Goal: Task Accomplishment & Management: Use online tool/utility

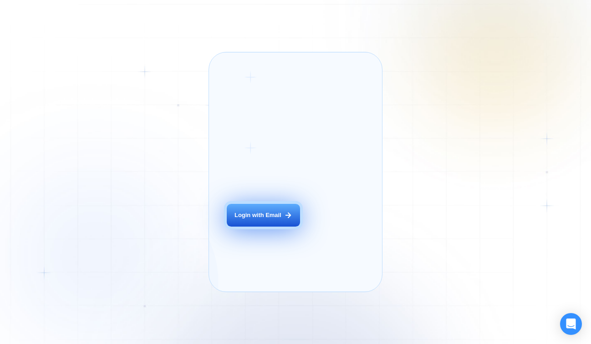
click at [274, 219] on div "Login with Email" at bounding box center [257, 215] width 47 height 8
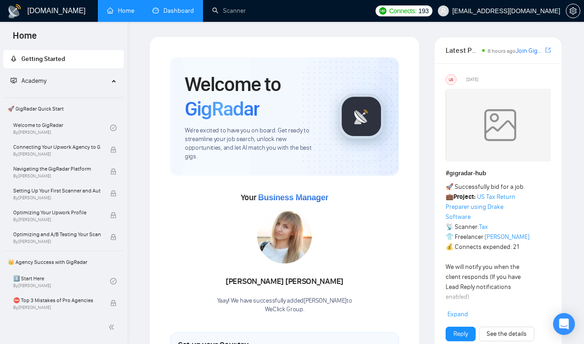
click at [181, 14] on link "Dashboard" at bounding box center [172, 11] width 41 height 8
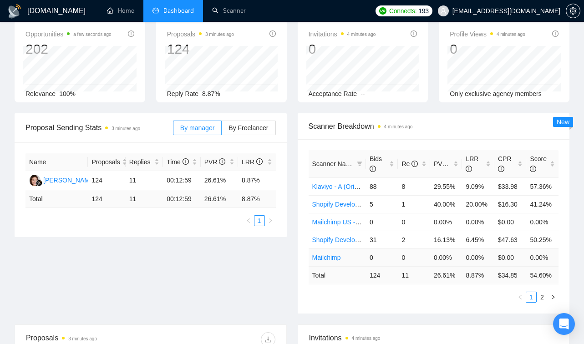
scroll to position [48, 0]
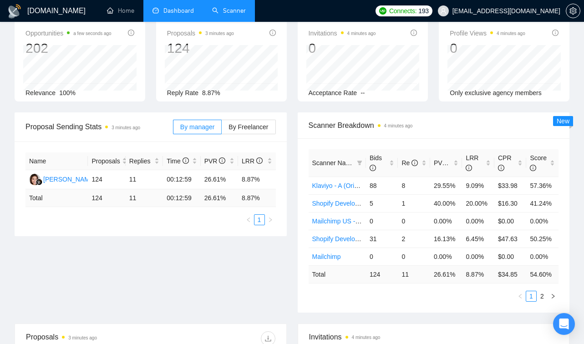
click at [235, 7] on link "Scanner" at bounding box center [229, 11] width 34 height 8
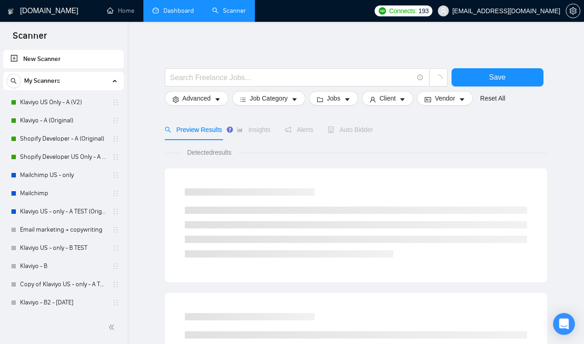
click at [161, 10] on link "Dashboard" at bounding box center [172, 11] width 41 height 8
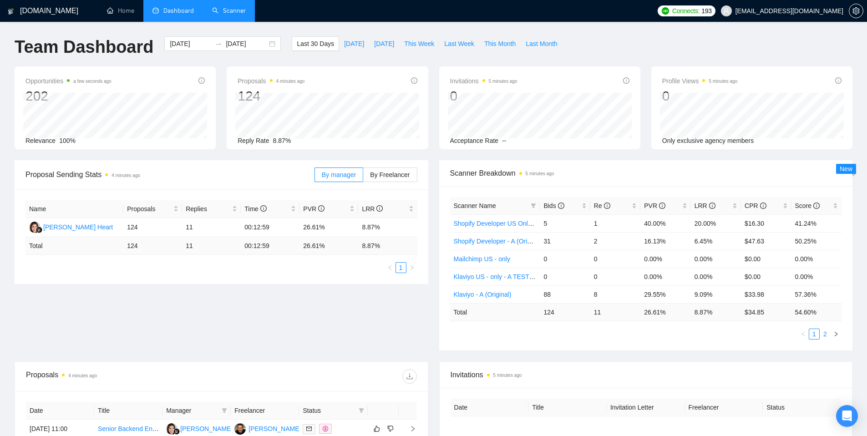
click at [590, 331] on link "2" at bounding box center [825, 334] width 10 height 10
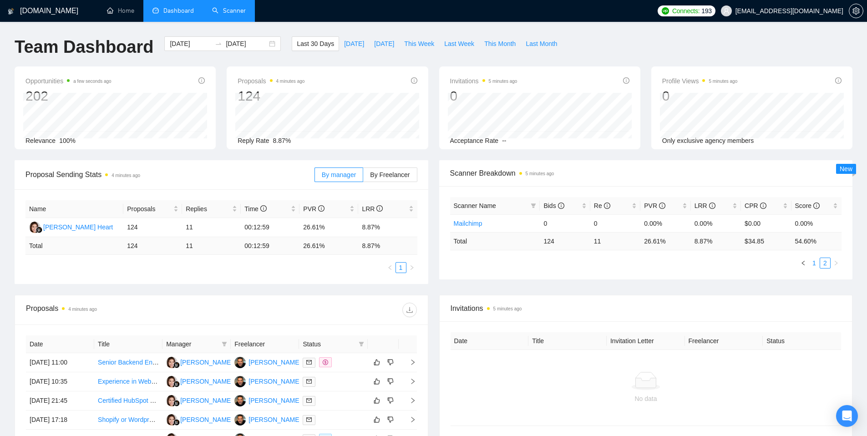
click at [590, 262] on link "1" at bounding box center [814, 263] width 10 height 10
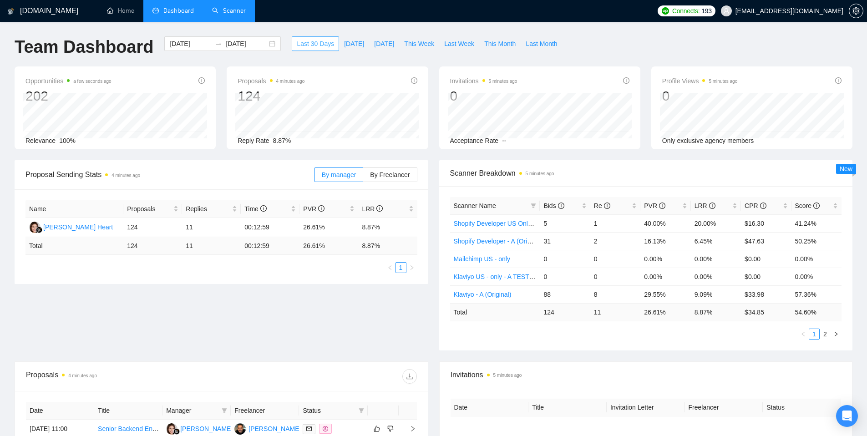
click at [297, 44] on span "Last 30 Days" at bounding box center [315, 44] width 37 height 10
click at [263, 42] on div "[DATE] [DATE]" at bounding box center [222, 43] width 117 height 15
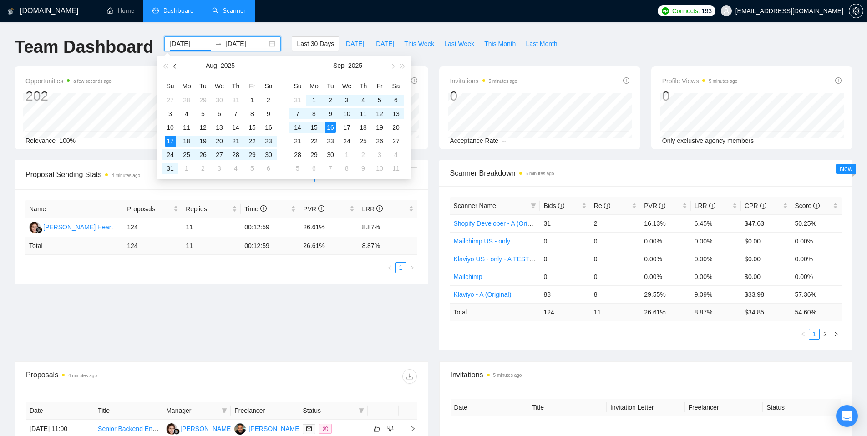
click at [175, 70] on button "button" at bounding box center [175, 65] width 10 height 18
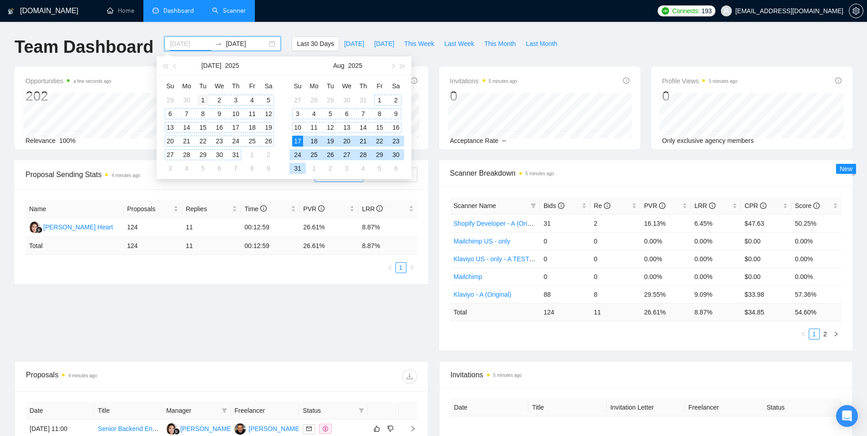
type input "[DATE]"
click at [203, 98] on div "1" at bounding box center [203, 100] width 11 height 11
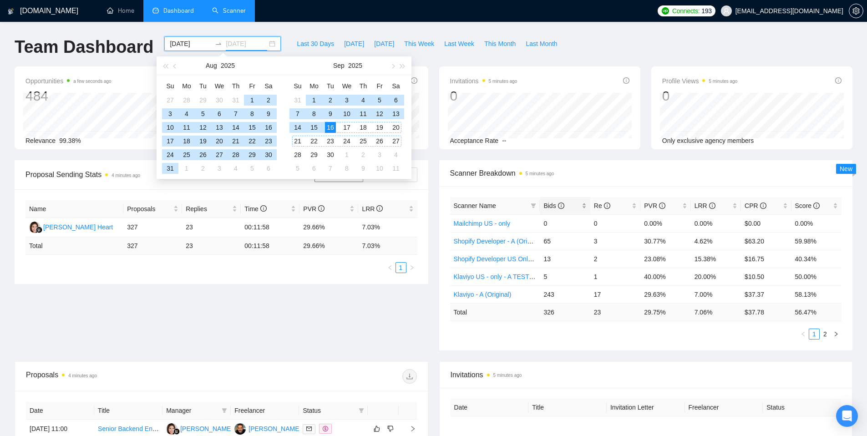
type input "[DATE]"
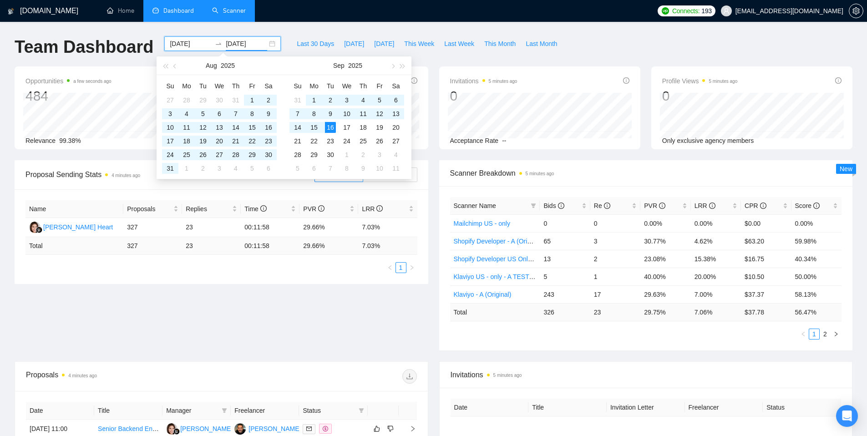
click at [590, 344] on div "Proposal Sending Stats 4 minutes ago By manager By Freelancer Name Proposals Re…" at bounding box center [433, 260] width 849 height 201
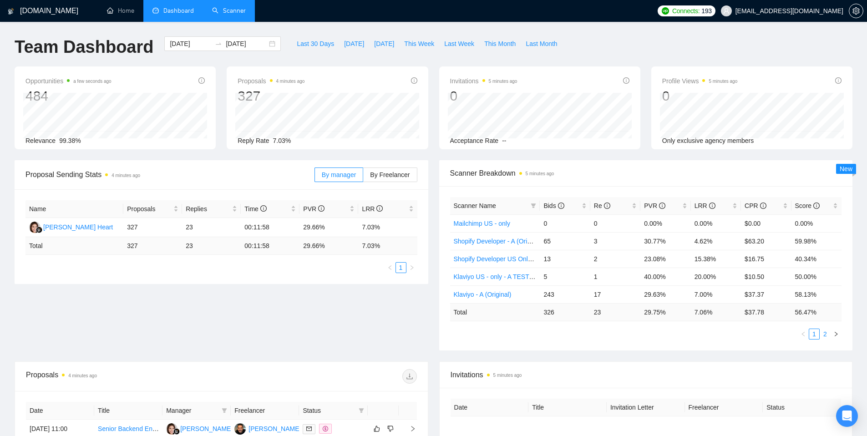
click at [590, 334] on link "2" at bounding box center [825, 334] width 10 height 10
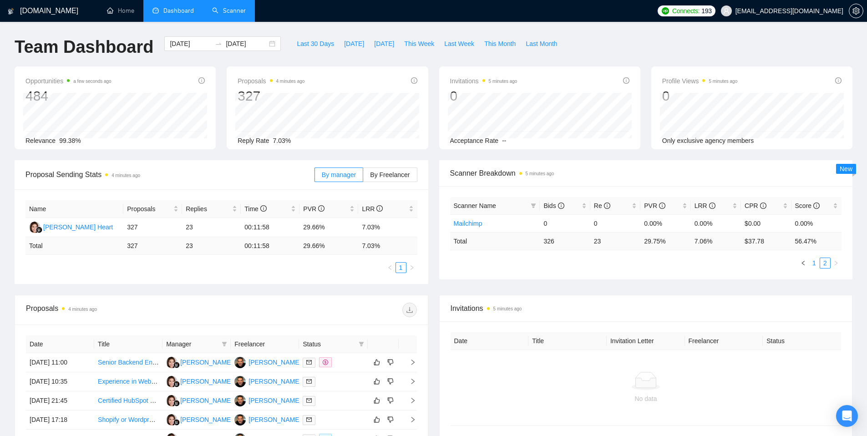
click at [590, 265] on link "1" at bounding box center [814, 263] width 10 height 10
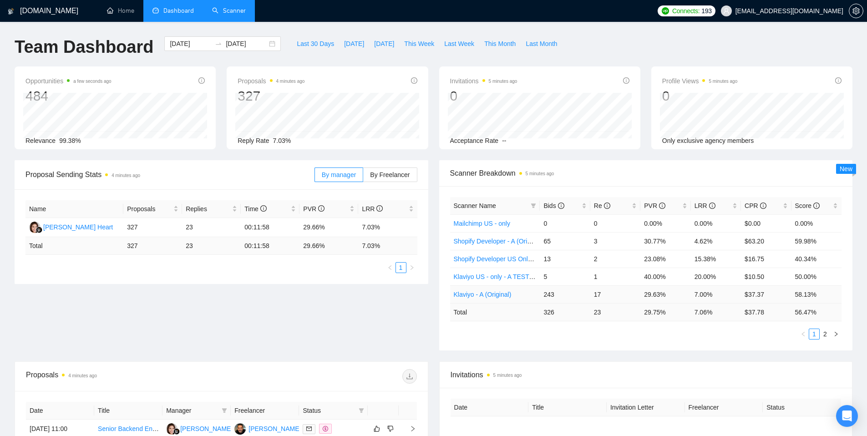
click at [484, 296] on link "Klaviyo - A (Original)" at bounding box center [483, 294] width 58 height 7
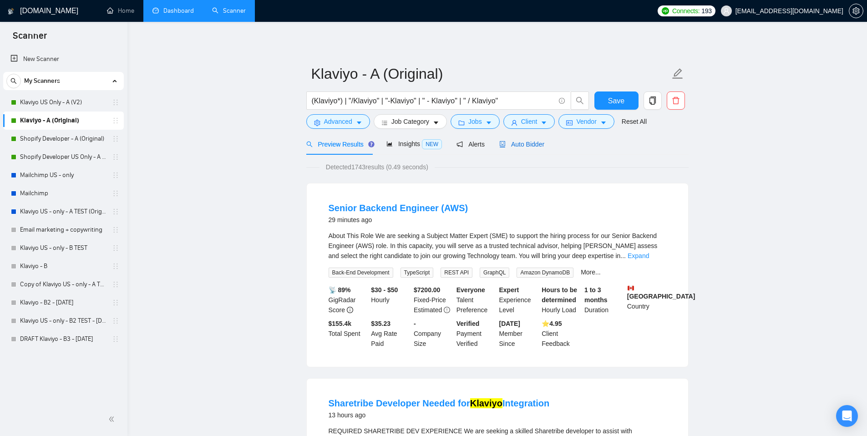
click at [525, 147] on span "Auto Bidder" at bounding box center [521, 144] width 45 height 7
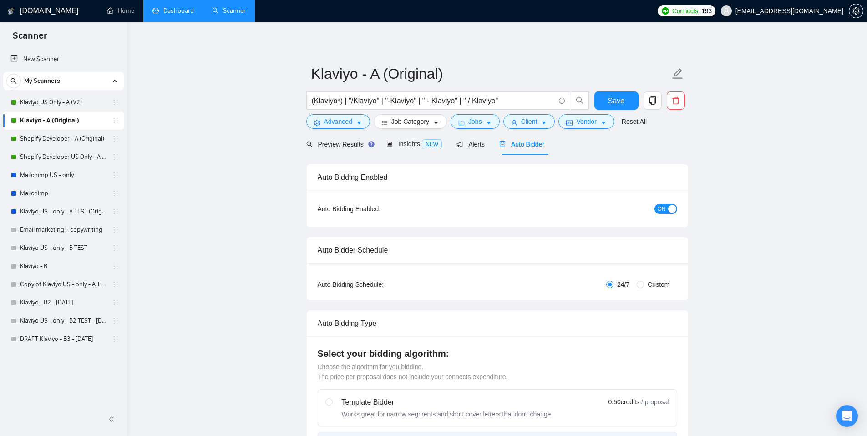
checkbox input "true"
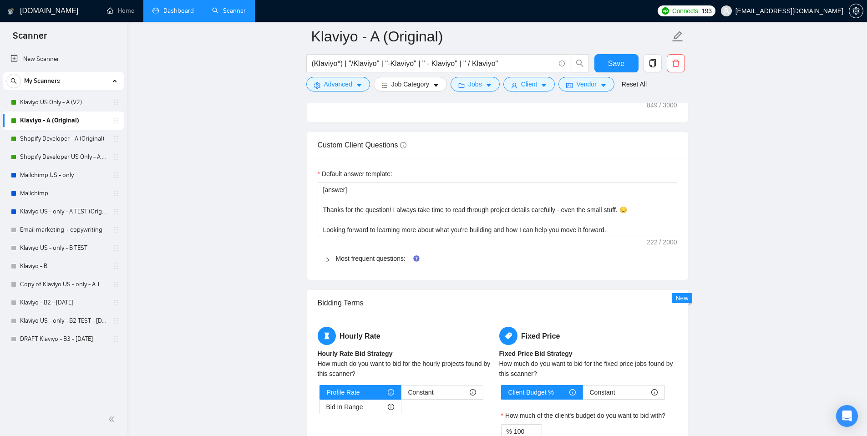
scroll to position [1314, 0]
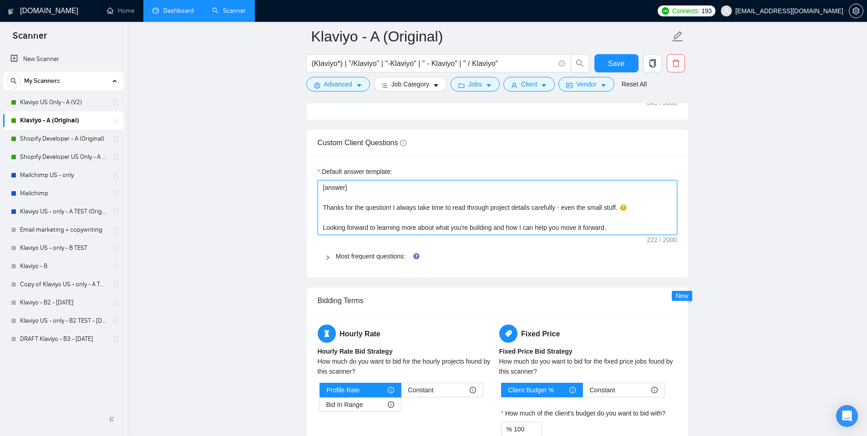
click at [413, 193] on textarea "[answer] Thanks for the question! I always take time to read through project de…" at bounding box center [498, 207] width 360 height 55
drag, startPoint x: 420, startPoint y: 203, endPoint x: 492, endPoint y: 205, distance: 71.5
click at [492, 205] on textarea "[answer] Thanks for the question! I always take time to read through project de…" at bounding box center [498, 207] width 360 height 55
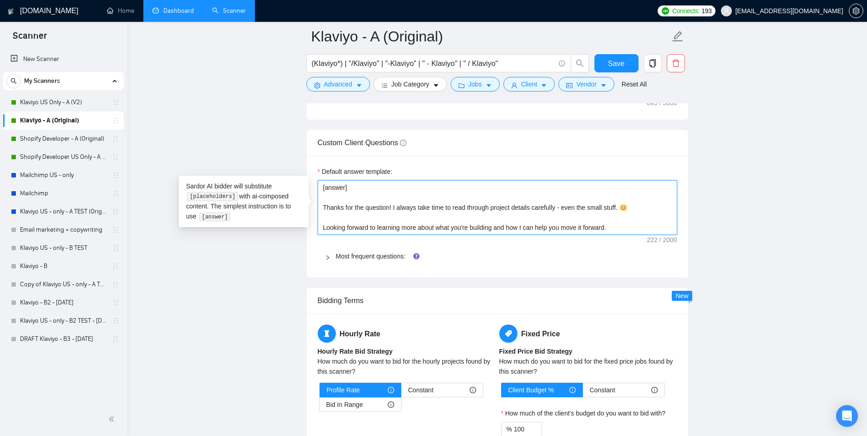
click at [492, 205] on textarea "[answer] Thanks for the question! I always take time to read through project de…" at bounding box center [498, 207] width 360 height 55
click at [590, 228] on textarea "[answer] Thanks for the question! I always take time to read through project de…" at bounding box center [498, 207] width 360 height 55
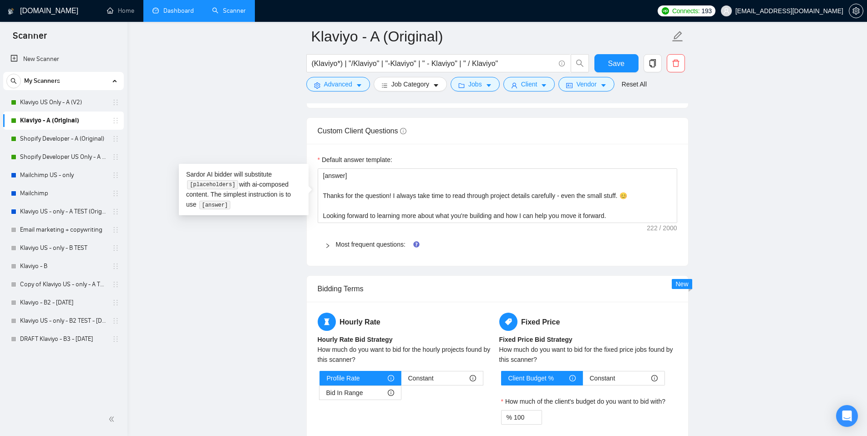
click at [329, 246] on icon "right" at bounding box center [327, 245] width 5 height 5
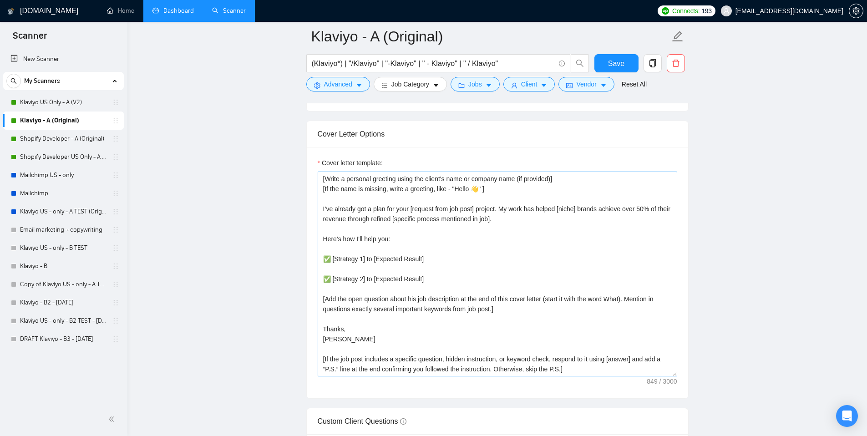
scroll to position [1126, 0]
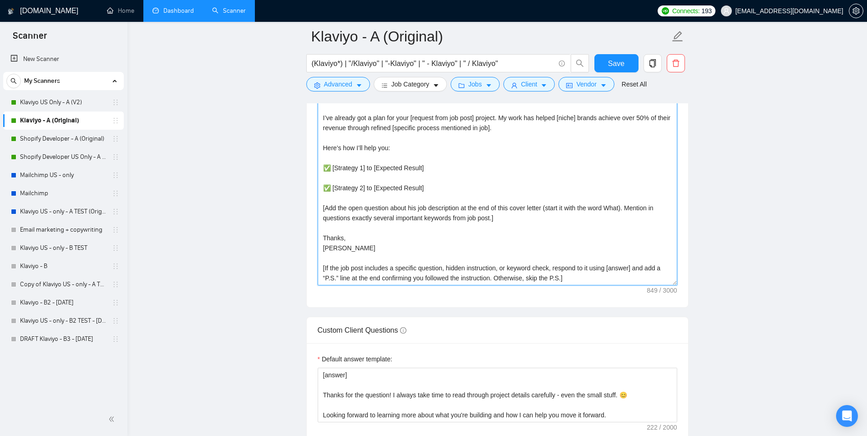
click at [456, 259] on textarea "[Write a personal greeting using the client's name or company name (if provided…" at bounding box center [498, 183] width 360 height 205
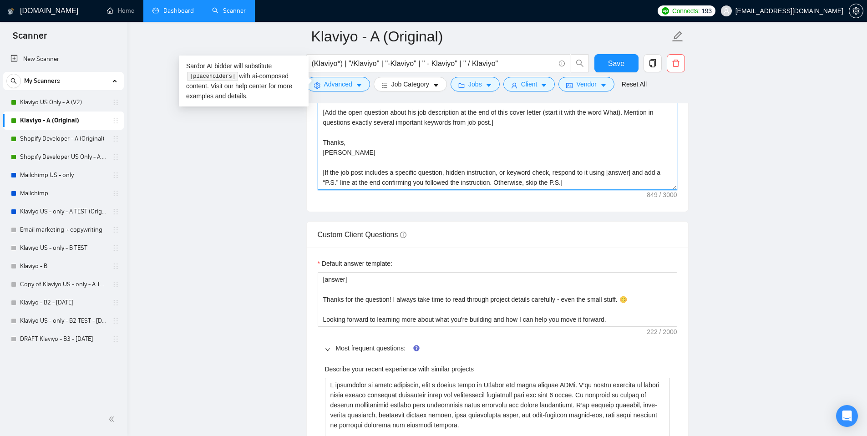
scroll to position [1267, 0]
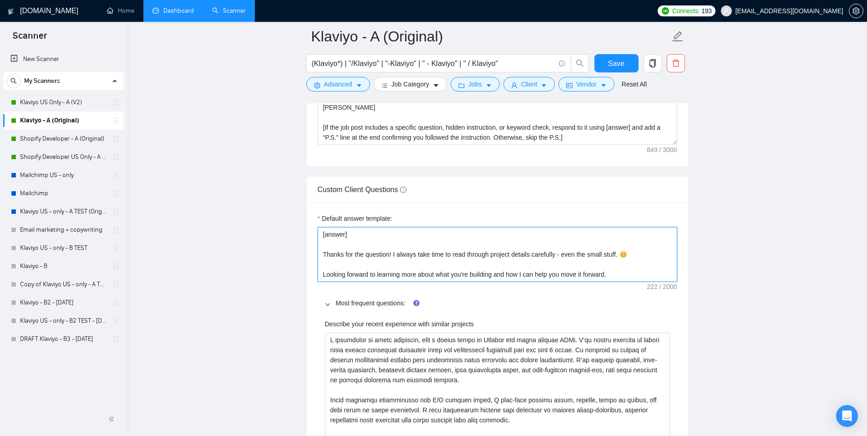
click at [430, 254] on textarea "[answer] Thanks for the question! I always take time to read through project de…" at bounding box center [498, 254] width 360 height 55
click at [590, 277] on textarea "[answer] Thanks for the question! I always take time to read through project de…" at bounding box center [498, 254] width 360 height 55
type textarea "[answer]"
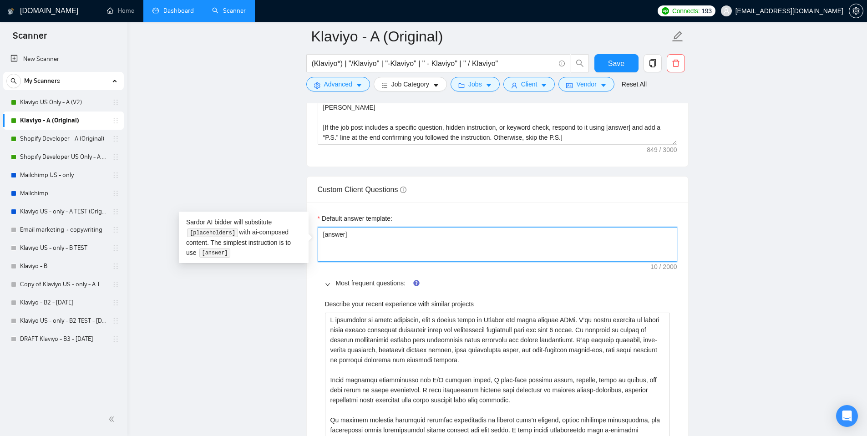
type textarea "[answer]"
click at [590, 62] on button "Save" at bounding box center [616, 63] width 44 height 18
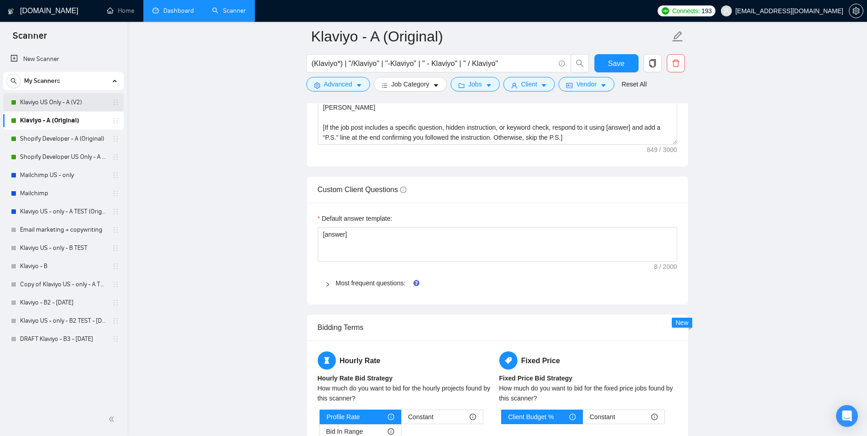
click at [64, 105] on link "Klaviyo US Only - A (V2)" at bounding box center [63, 102] width 86 height 18
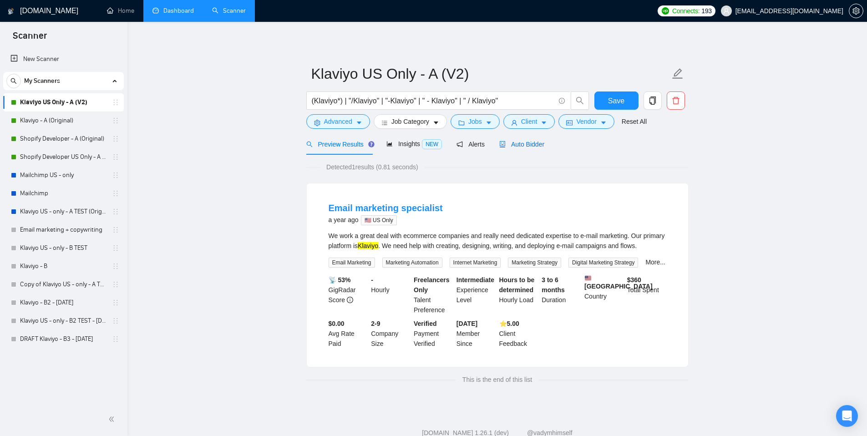
click at [528, 144] on span "Auto Bidder" at bounding box center [521, 144] width 45 height 7
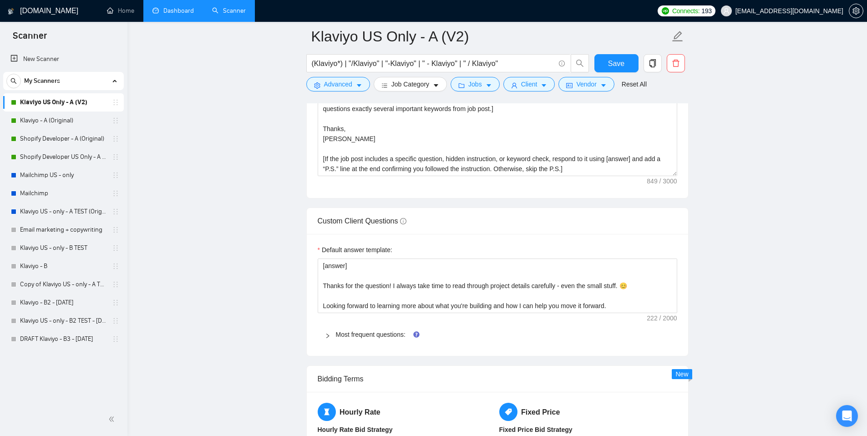
scroll to position [1243, 0]
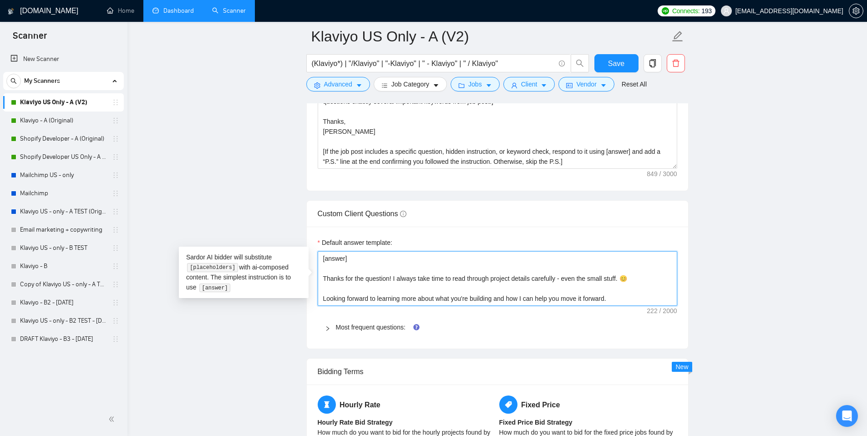
drag, startPoint x: 576, startPoint y: 294, endPoint x: 346, endPoint y: 268, distance: 231.4
click at [346, 268] on textarea "[answer] Thanks for the question! I always take time to read through project de…" at bounding box center [498, 278] width 360 height 55
type textarea "[answer]"
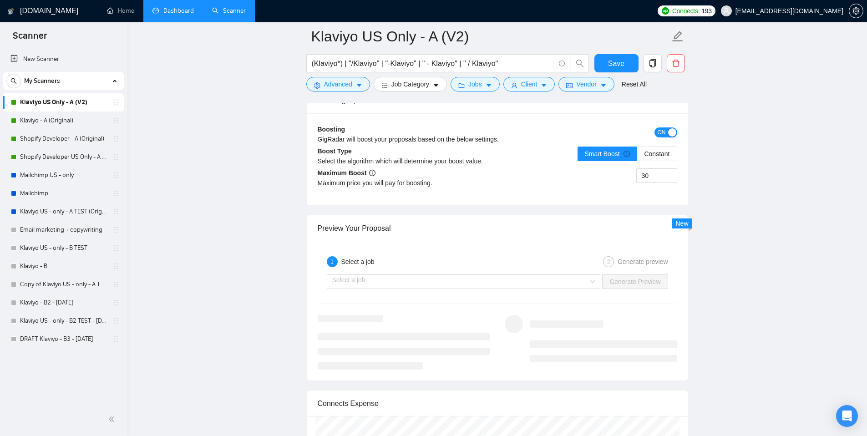
scroll to position [1780, 0]
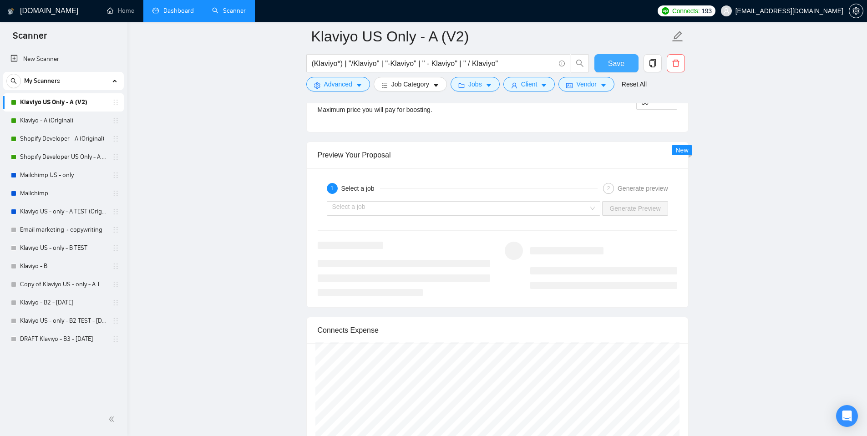
type textarea "[answer]"
click at [590, 67] on span "Save" at bounding box center [616, 63] width 16 height 11
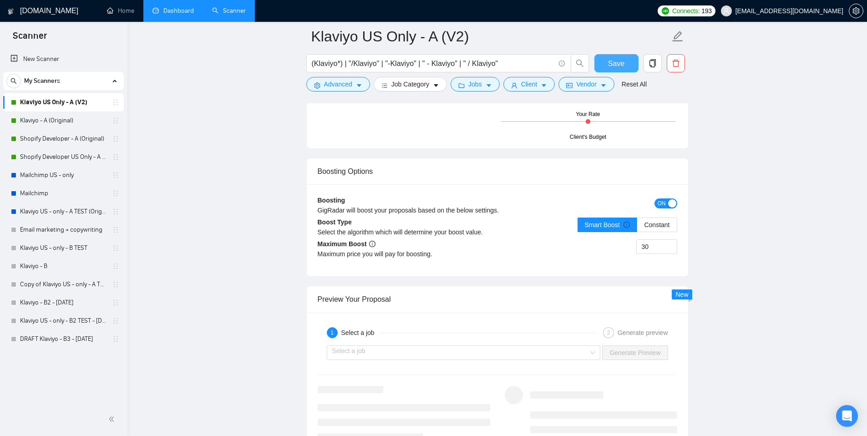
scroll to position [1712, 0]
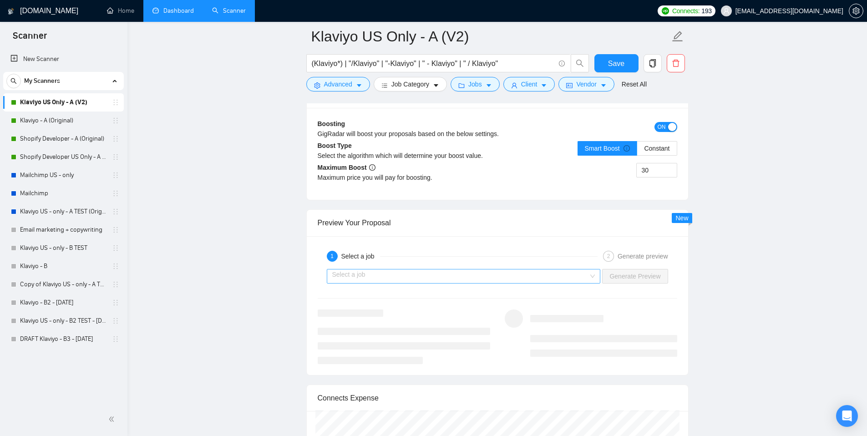
click at [567, 273] on input "search" at bounding box center [460, 276] width 257 height 14
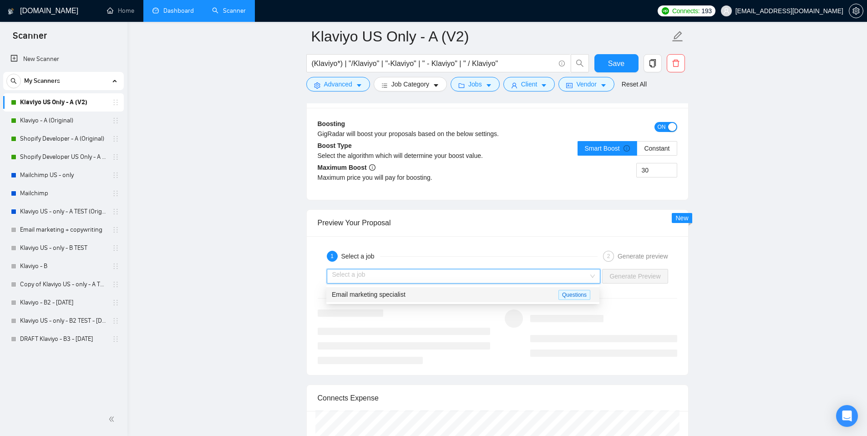
click at [423, 296] on div "Email marketing specialist" at bounding box center [445, 294] width 227 height 10
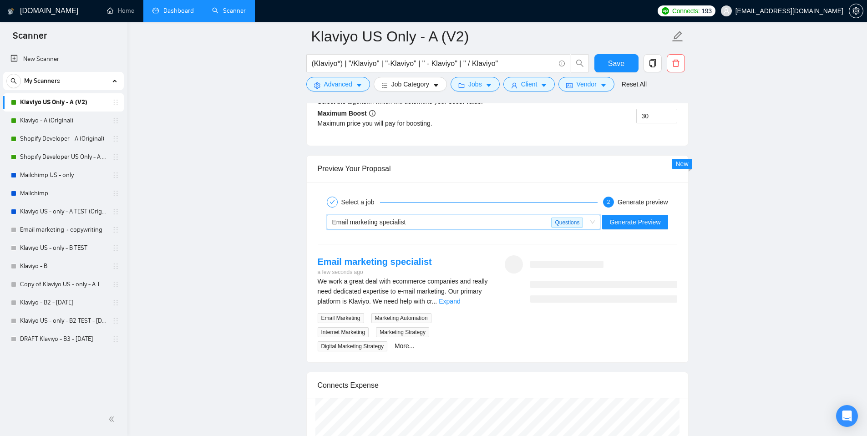
scroll to position [1768, 0]
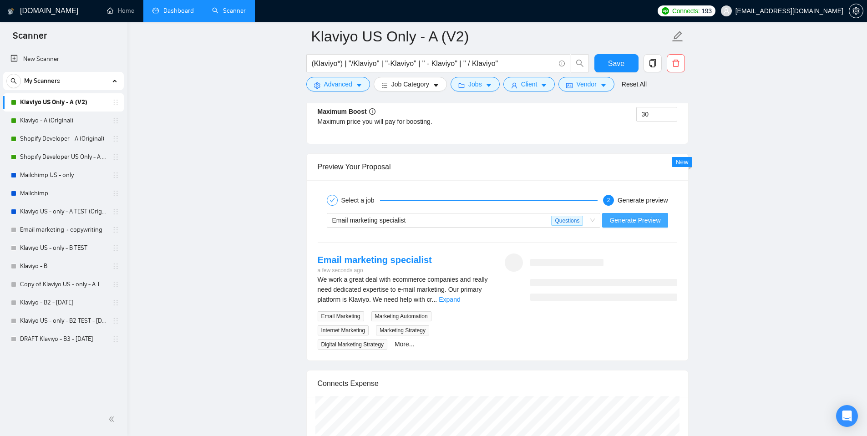
click at [590, 220] on span "Generate Preview" at bounding box center [634, 220] width 51 height 10
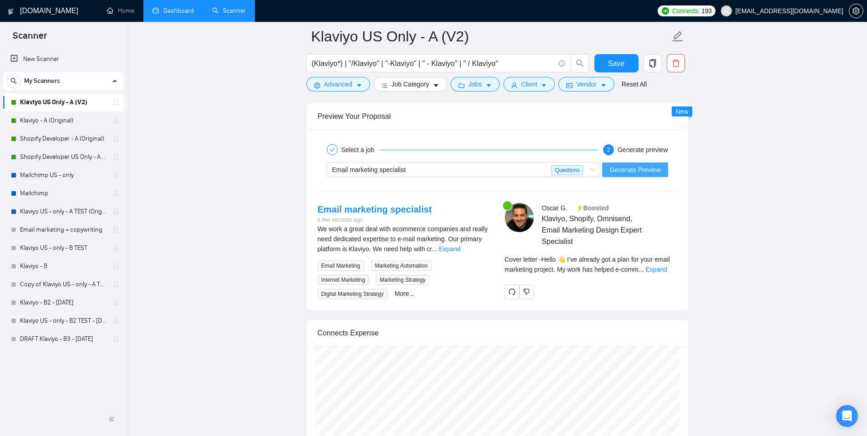
scroll to position [1822, 0]
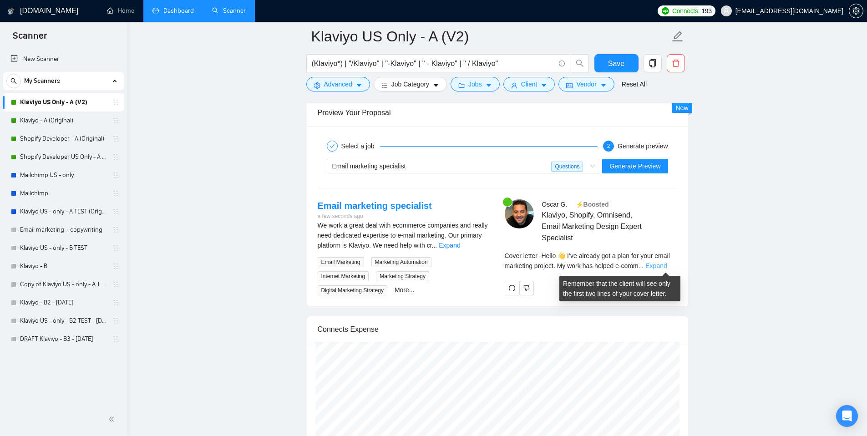
click at [590, 265] on link "Expand" at bounding box center [655, 265] width 21 height 7
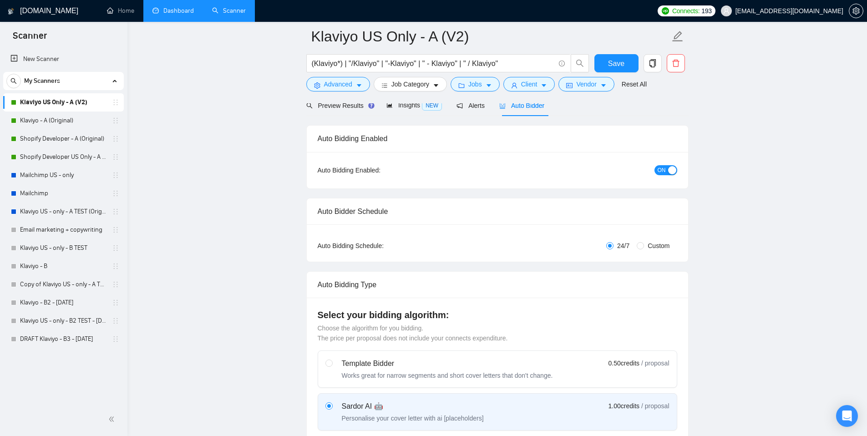
scroll to position [0, 0]
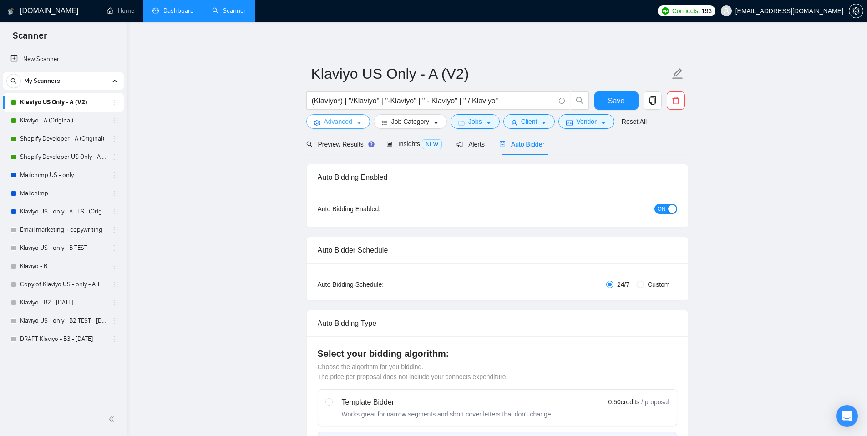
click at [353, 124] on button "Advanced" at bounding box center [338, 121] width 64 height 15
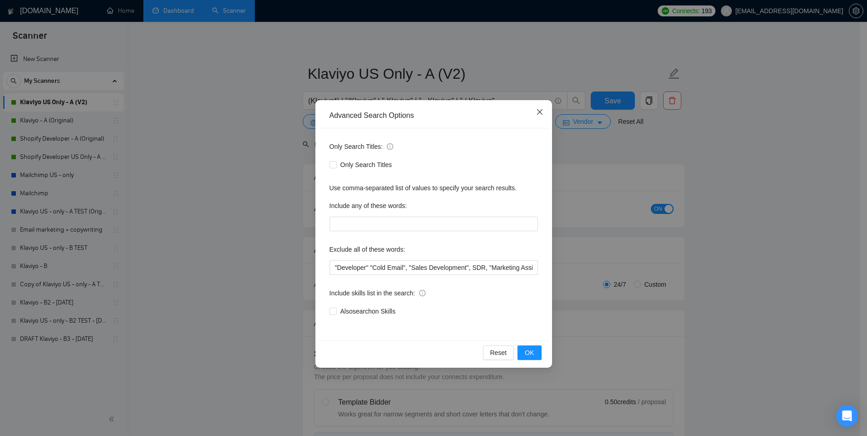
click at [536, 117] on span "Close" at bounding box center [540, 112] width 25 height 25
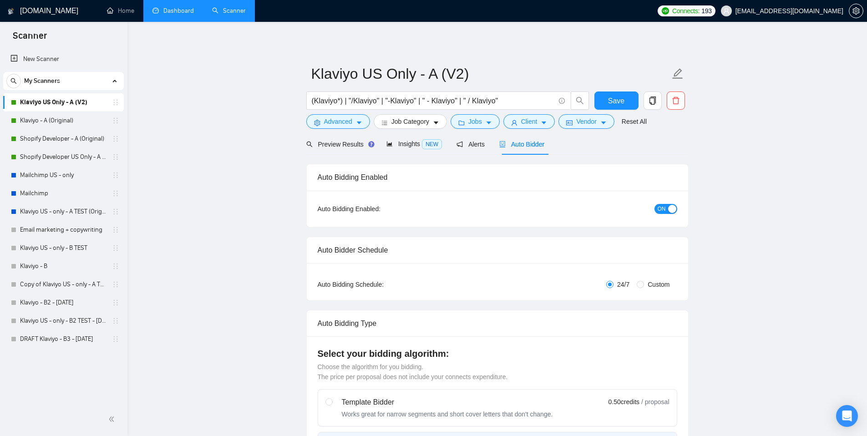
click at [518, 146] on span "Auto Bidder" at bounding box center [521, 144] width 45 height 7
click at [523, 118] on button "Client" at bounding box center [529, 121] width 52 height 15
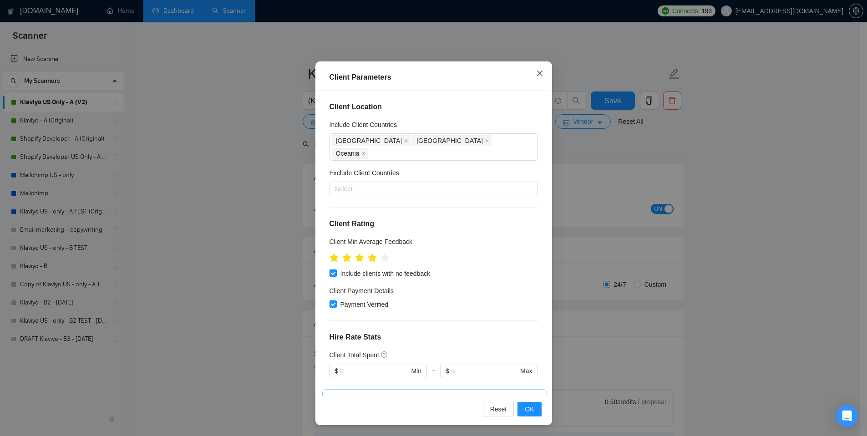
click at [538, 74] on icon "close" at bounding box center [539, 73] width 7 height 7
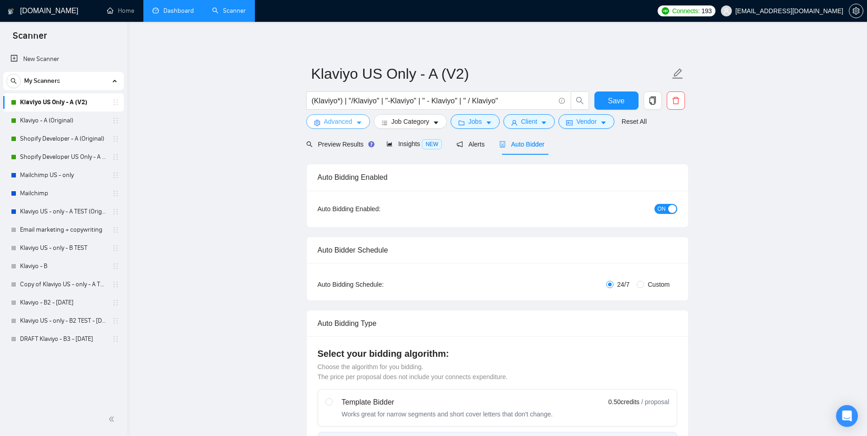
click at [356, 120] on button "Advanced" at bounding box center [338, 121] width 64 height 15
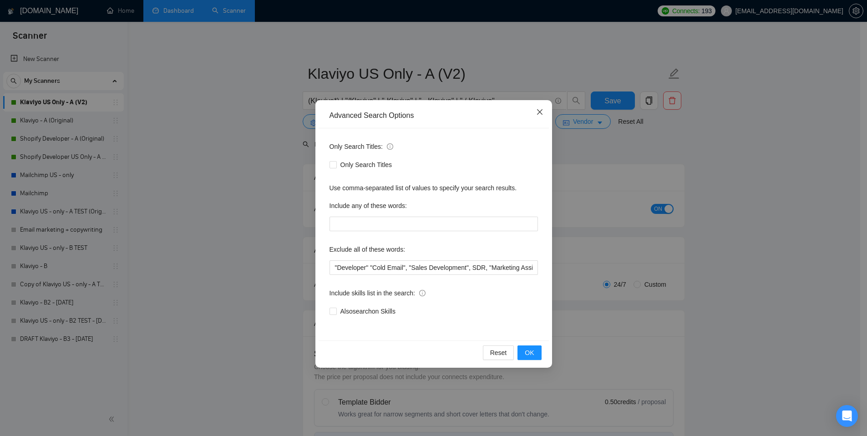
click at [539, 112] on icon "close" at bounding box center [539, 111] width 5 height 5
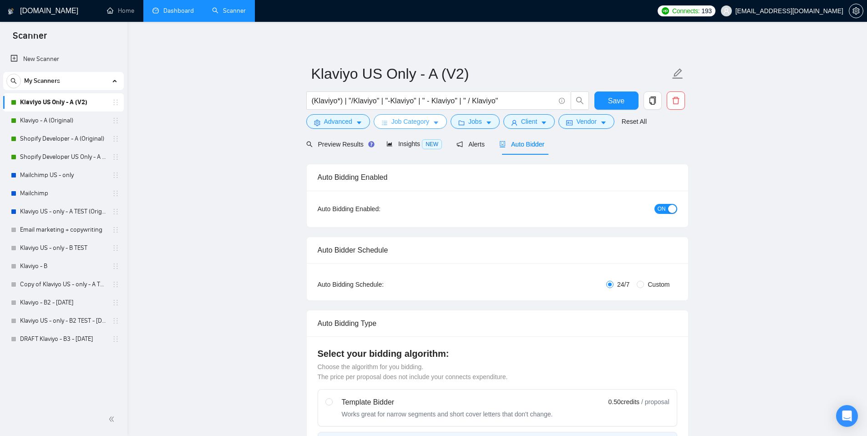
click at [419, 125] on span "Job Category" at bounding box center [410, 122] width 38 height 10
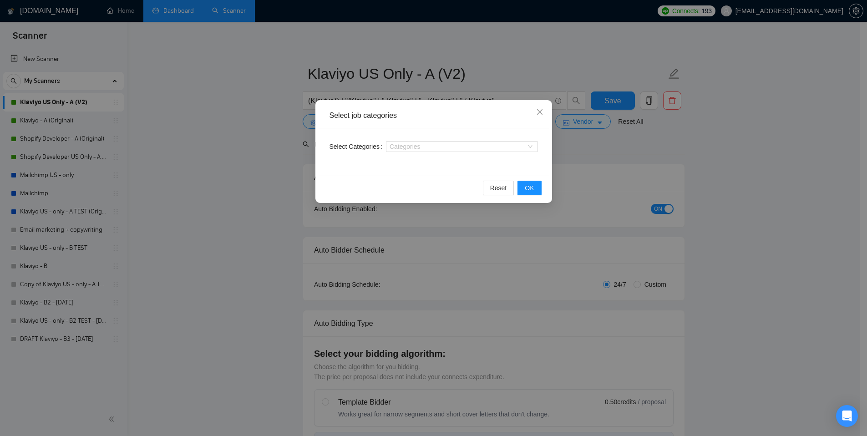
click at [502, 153] on div "Categories" at bounding box center [462, 146] width 152 height 15
click at [502, 151] on div "Categories" at bounding box center [462, 146] width 152 height 11
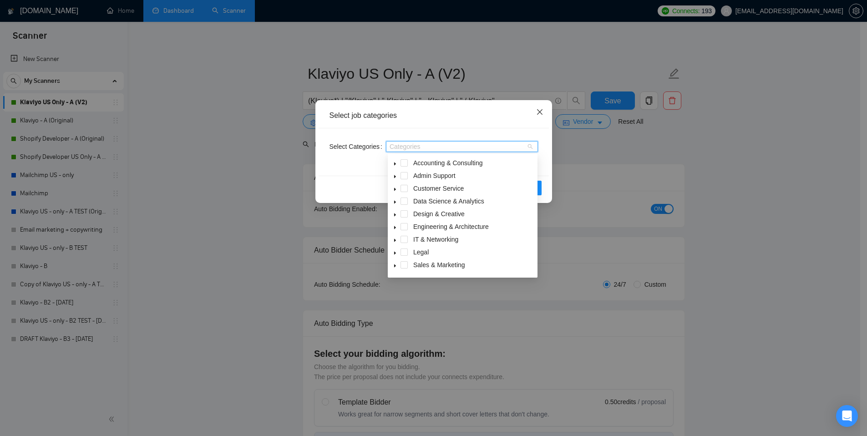
click at [541, 112] on icon "close" at bounding box center [539, 111] width 7 height 7
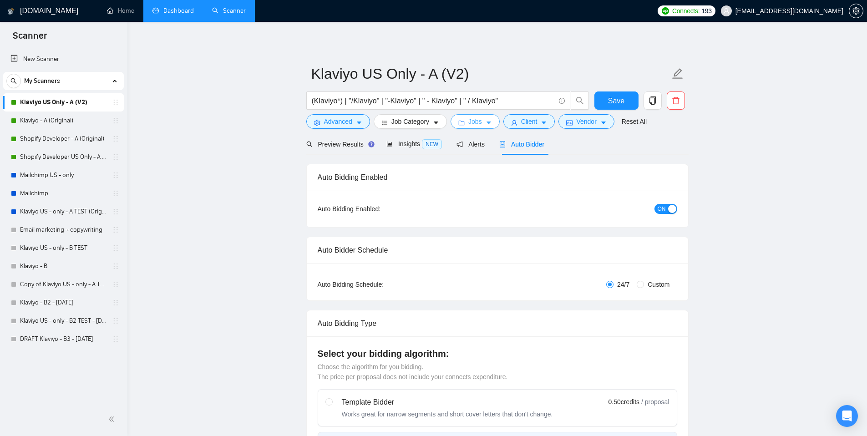
click at [481, 120] on span "Jobs" at bounding box center [475, 122] width 14 height 10
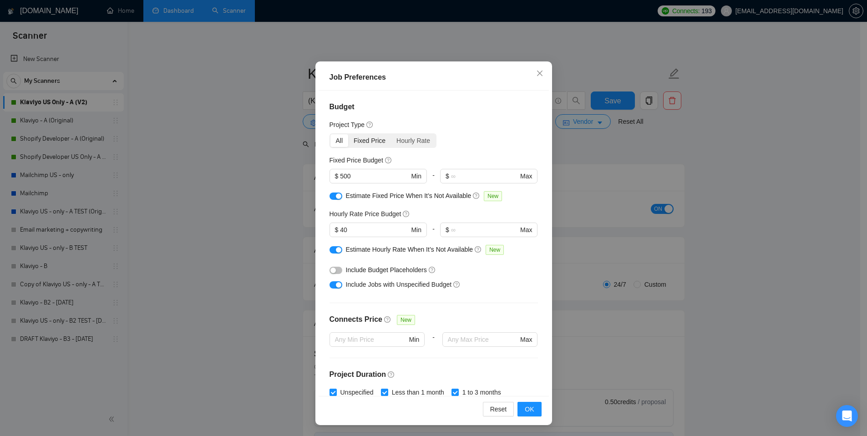
click at [372, 141] on div "Fixed Price" at bounding box center [369, 140] width 43 height 13
click at [348, 134] on input "Fixed Price" at bounding box center [348, 134] width 0 height 0
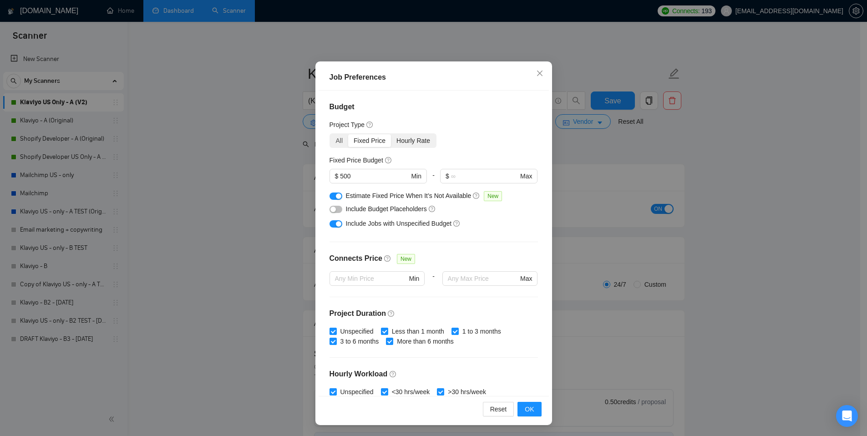
click at [410, 137] on div "Hourly Rate" at bounding box center [413, 140] width 45 height 13
click at [391, 134] on input "Hourly Rate" at bounding box center [391, 134] width 0 height 0
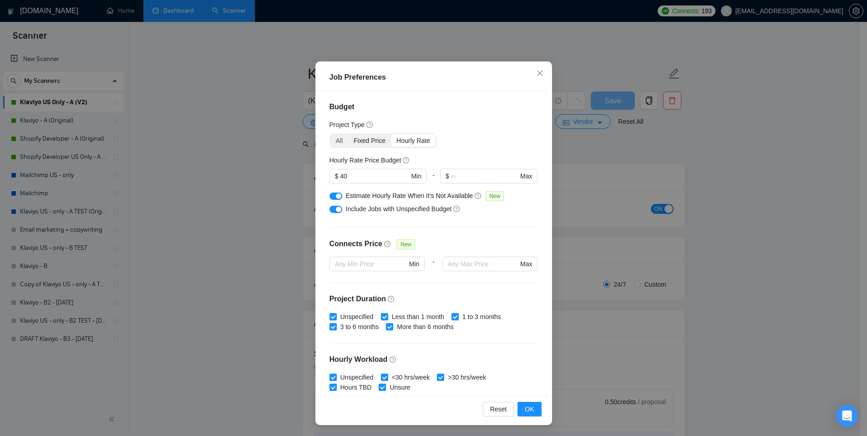
click at [366, 136] on div "Fixed Price" at bounding box center [369, 140] width 43 height 13
click at [348, 134] on input "Fixed Price" at bounding box center [348, 134] width 0 height 0
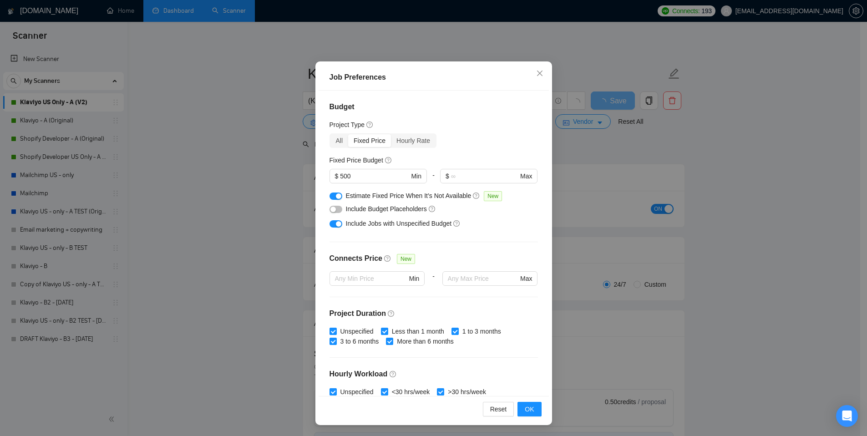
click at [335, 207] on button "button" at bounding box center [336, 209] width 13 height 7
click at [536, 76] on icon "close" at bounding box center [539, 73] width 7 height 7
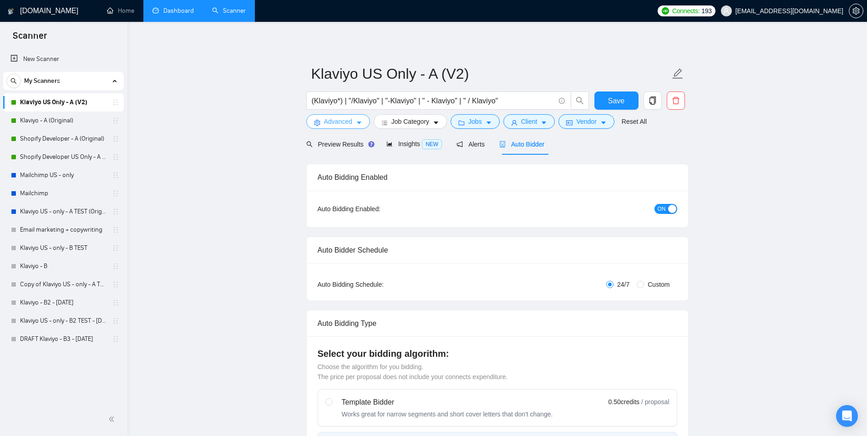
click at [335, 127] on span "Advanced" at bounding box center [338, 122] width 28 height 10
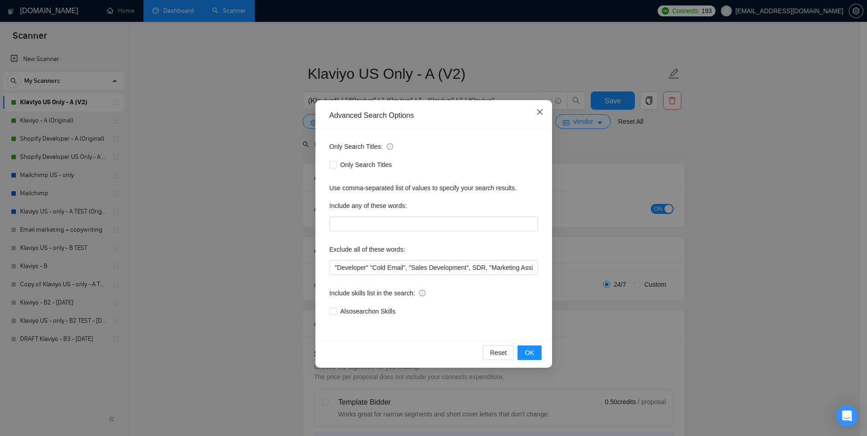
click at [539, 112] on icon "close" at bounding box center [539, 111] width 5 height 5
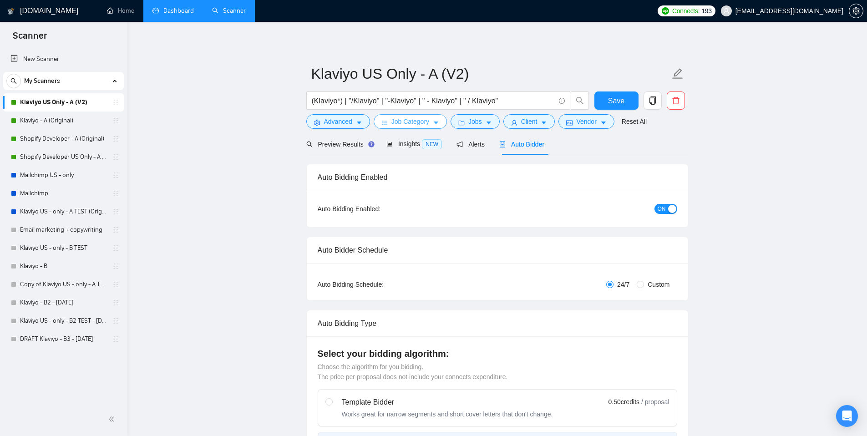
click at [412, 126] on span "Job Category" at bounding box center [410, 122] width 38 height 10
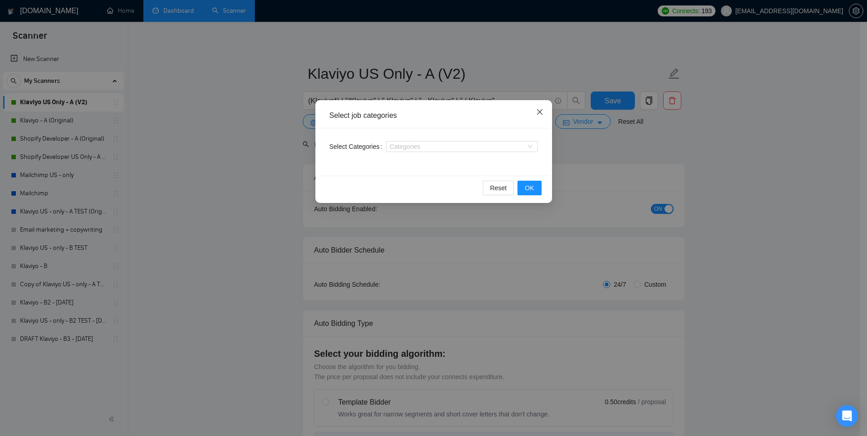
click at [541, 110] on icon "close" at bounding box center [539, 111] width 7 height 7
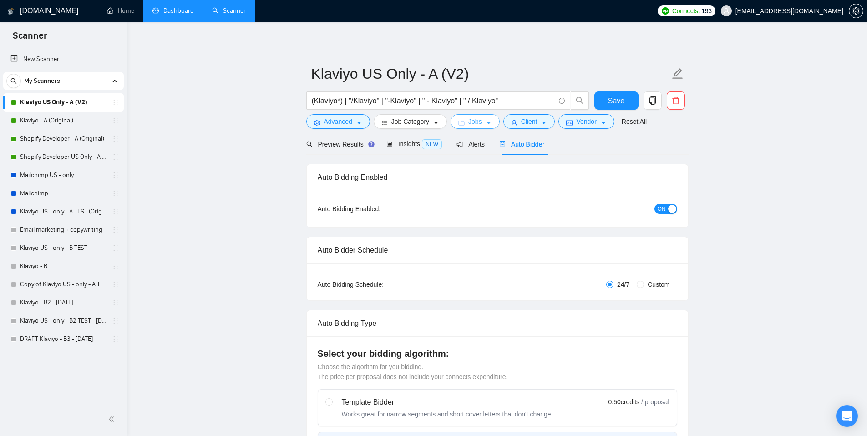
click at [465, 122] on icon "folder" at bounding box center [461, 123] width 6 height 6
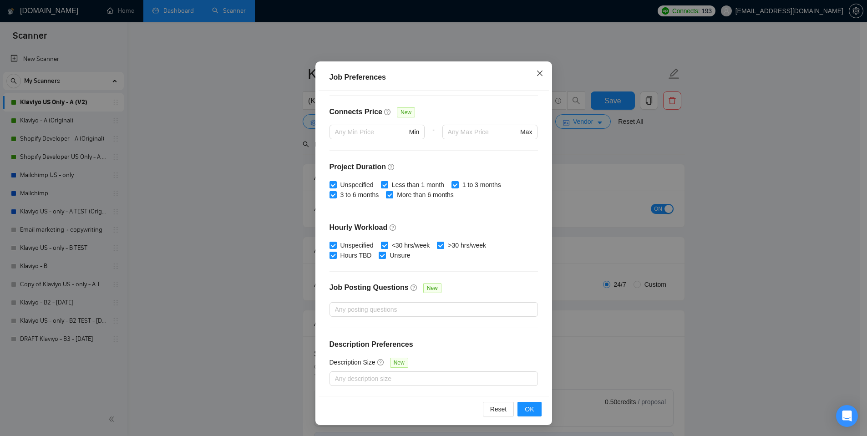
click at [536, 76] on icon "close" at bounding box center [539, 73] width 7 height 7
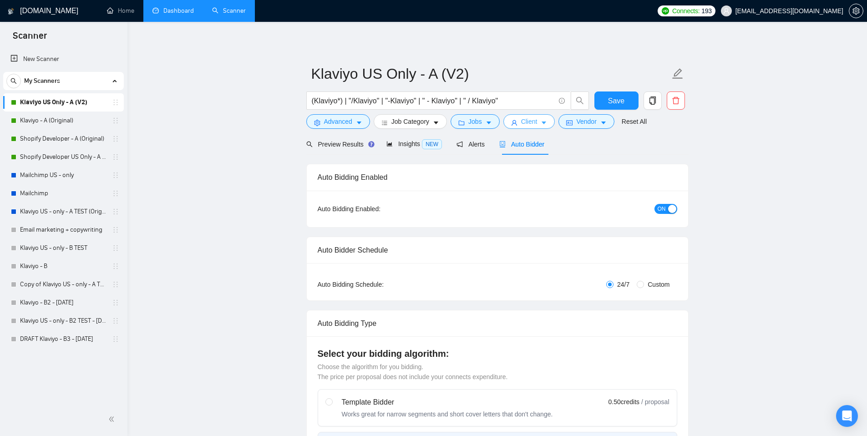
click at [543, 124] on button "Client" at bounding box center [529, 121] width 52 height 15
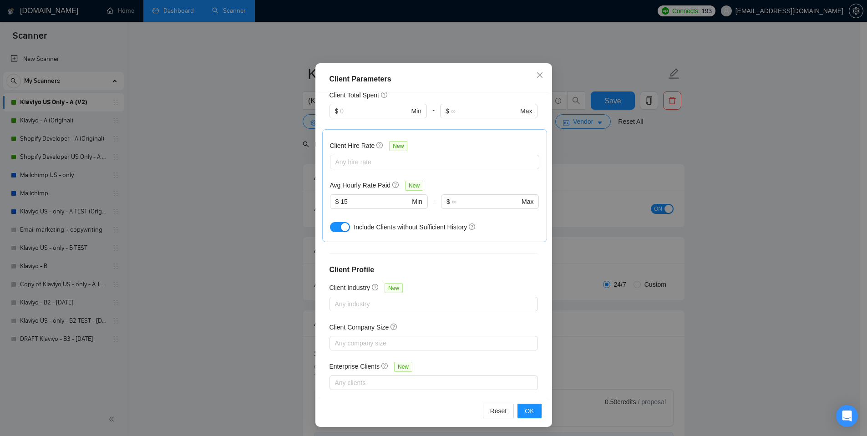
scroll to position [47, 0]
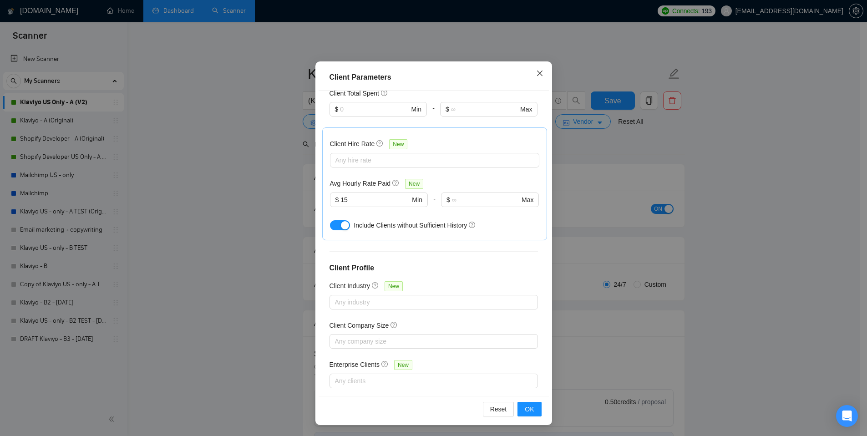
click at [536, 78] on span "Close" at bounding box center [540, 73] width 25 height 25
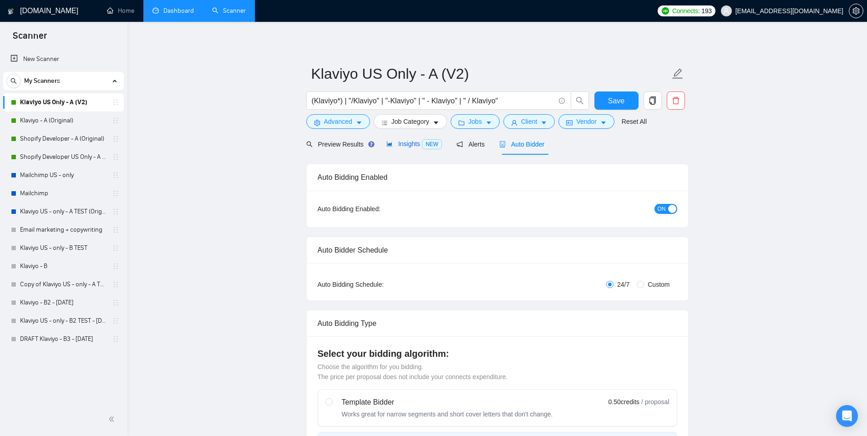
click at [415, 142] on span "Insights NEW" at bounding box center [414, 143] width 56 height 7
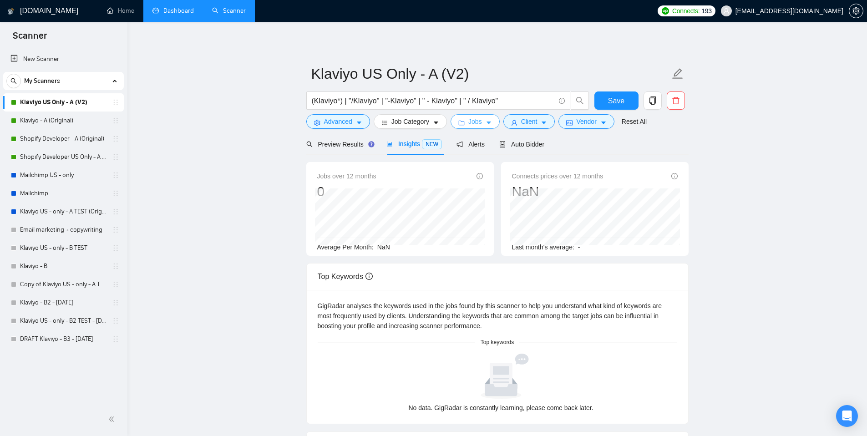
click at [482, 122] on span "Jobs" at bounding box center [475, 122] width 14 height 10
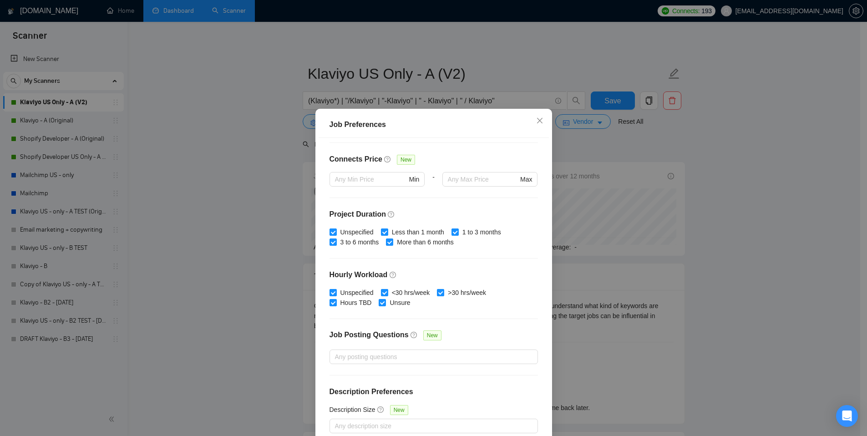
click at [590, 154] on div "Job Preferences Budget Project Type All Fixed Price Hourly Rate Fixed Price Bud…" at bounding box center [433, 218] width 867 height 436
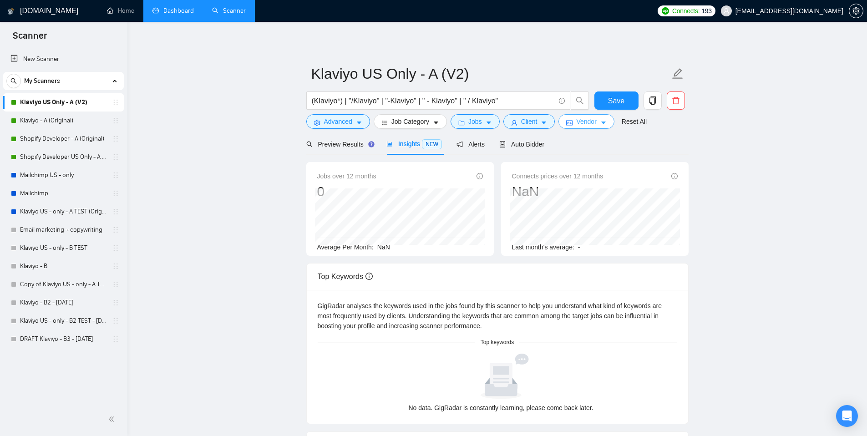
click at [588, 123] on span "Vendor" at bounding box center [586, 122] width 20 height 10
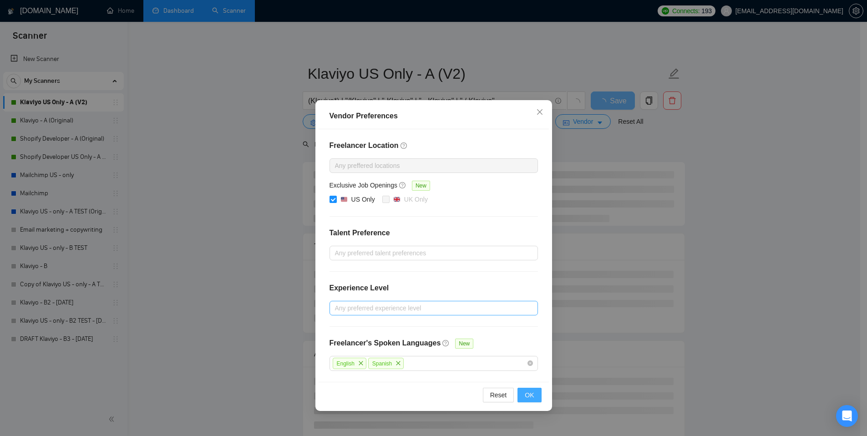
click at [524, 344] on button "OK" at bounding box center [529, 395] width 24 height 15
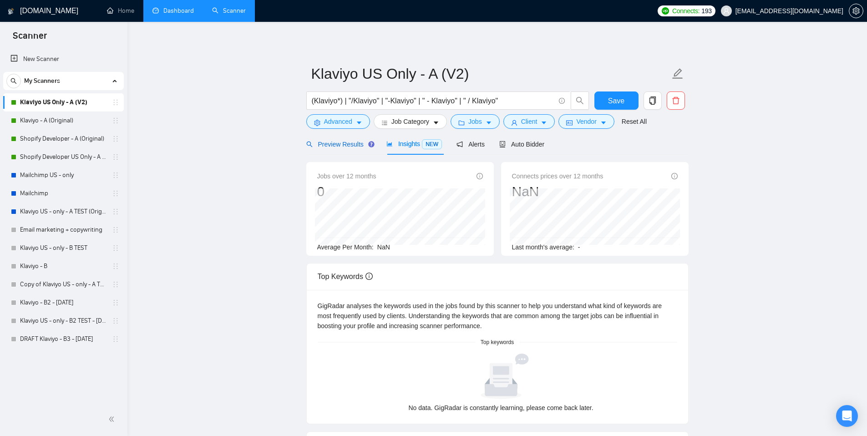
click at [338, 144] on span "Preview Results" at bounding box center [339, 144] width 66 height 7
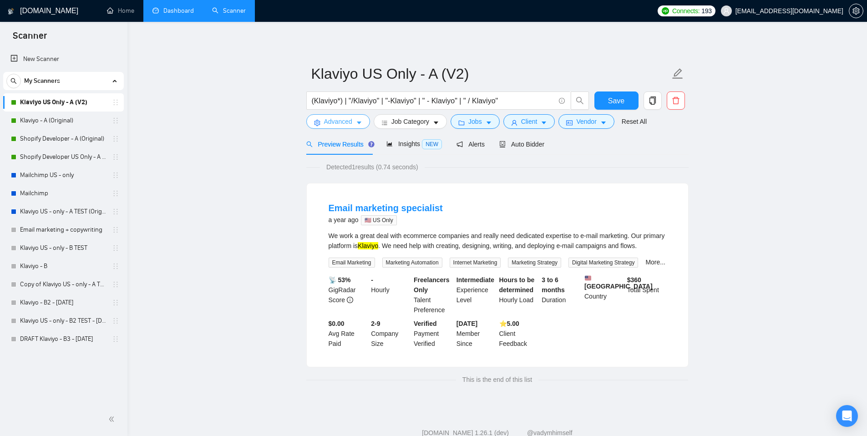
click at [344, 118] on span "Advanced" at bounding box center [338, 122] width 28 height 10
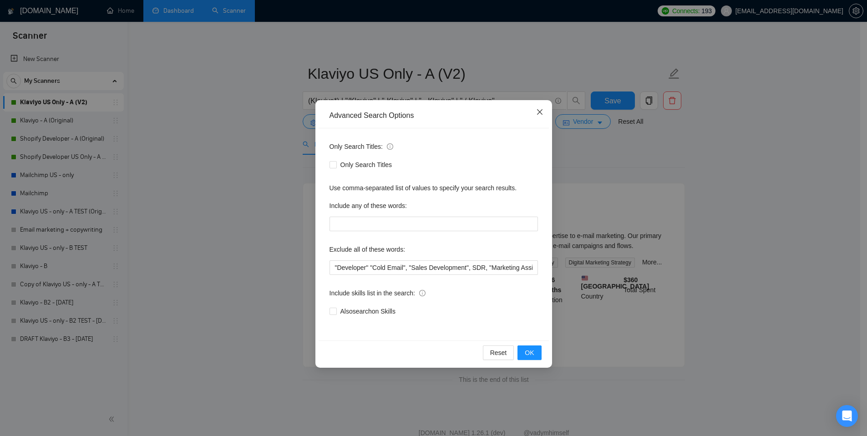
click at [548, 112] on span "Close" at bounding box center [540, 112] width 25 height 25
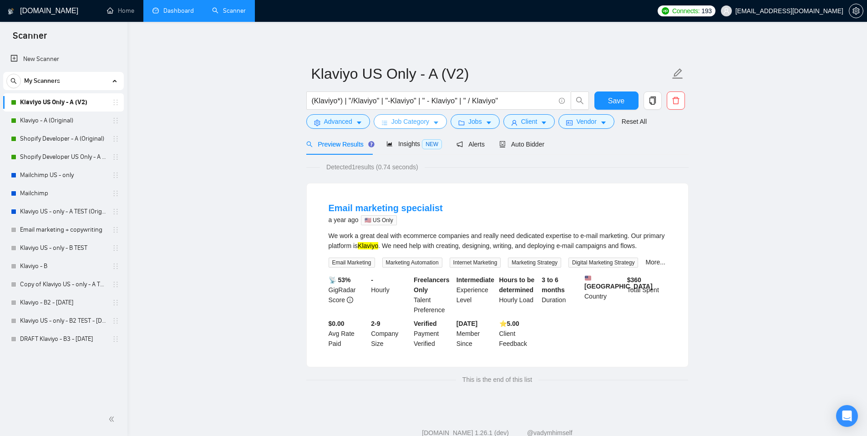
click at [410, 124] on span "Job Category" at bounding box center [410, 122] width 38 height 10
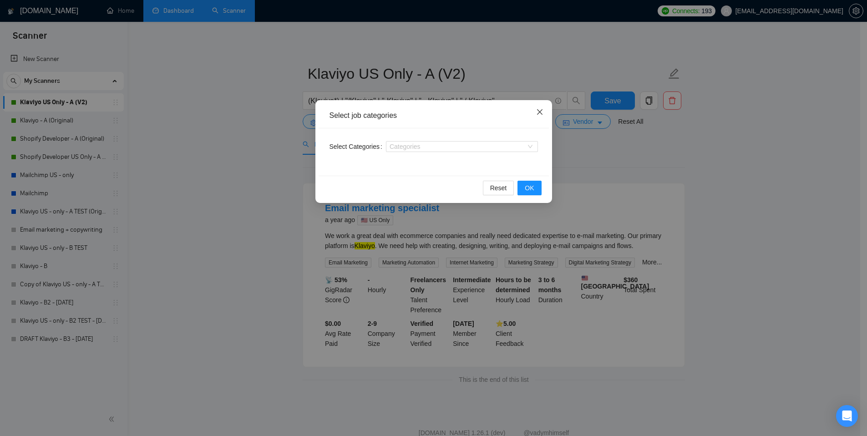
click at [548, 110] on span "Close" at bounding box center [540, 112] width 25 height 25
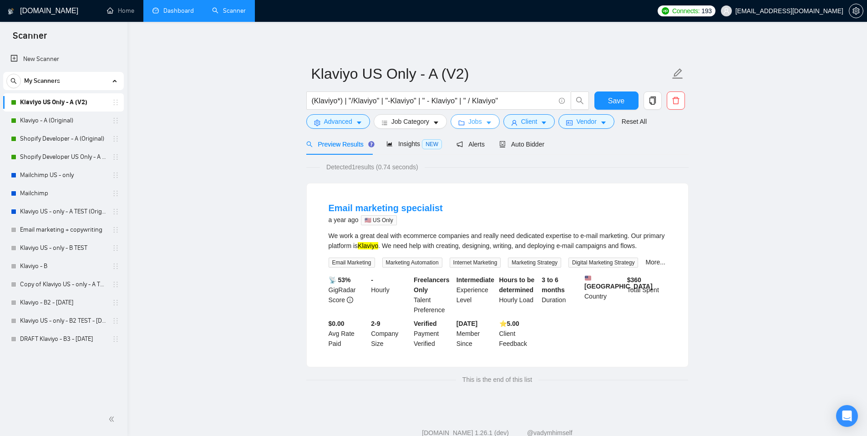
click at [480, 123] on span "Jobs" at bounding box center [475, 122] width 14 height 10
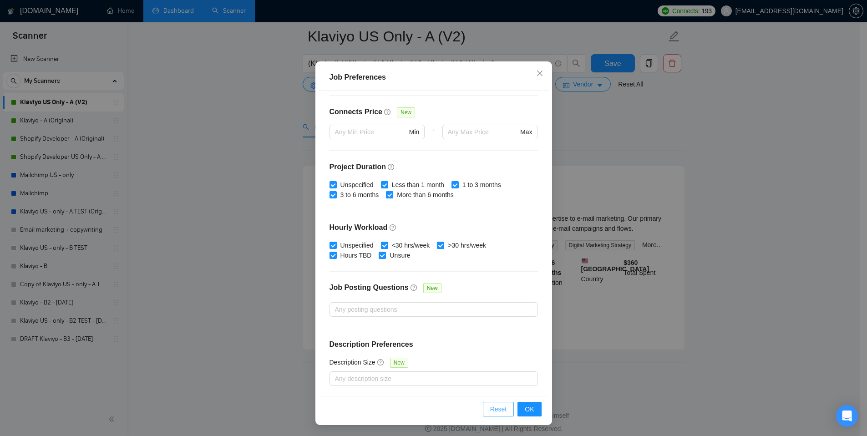
scroll to position [49, 0]
click at [426, 313] on div at bounding box center [429, 309] width 195 height 11
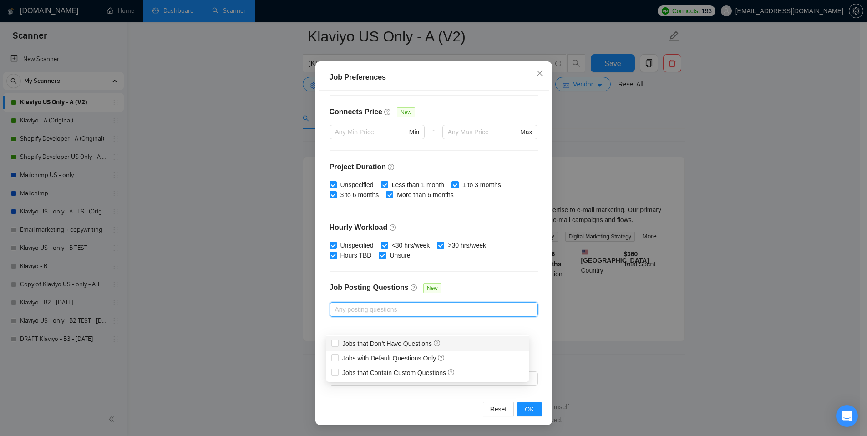
click at [475, 277] on div "Budget Project Type All Fixed Price Hourly Rate Fixed Price Budget $ 500 Min - …" at bounding box center [434, 243] width 230 height 305
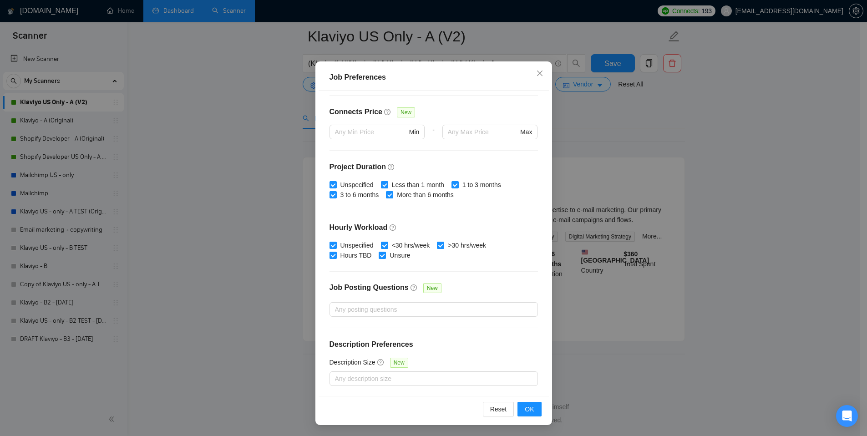
scroll to position [56, 0]
click at [539, 73] on icon "close" at bounding box center [539, 73] width 7 height 7
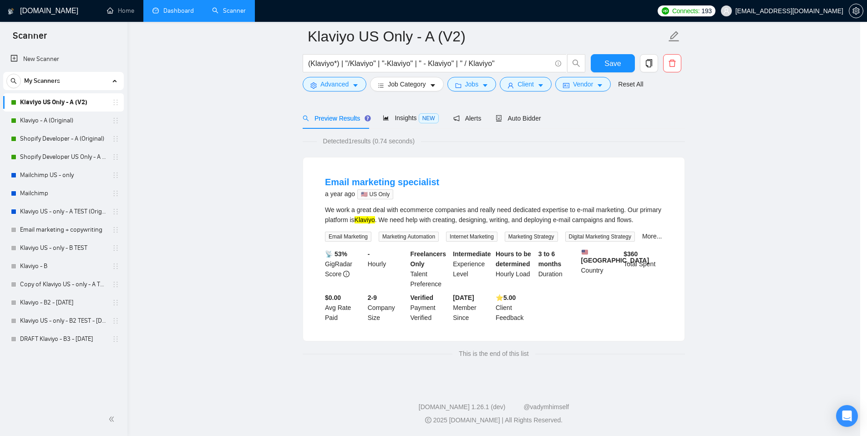
scroll to position [0, 0]
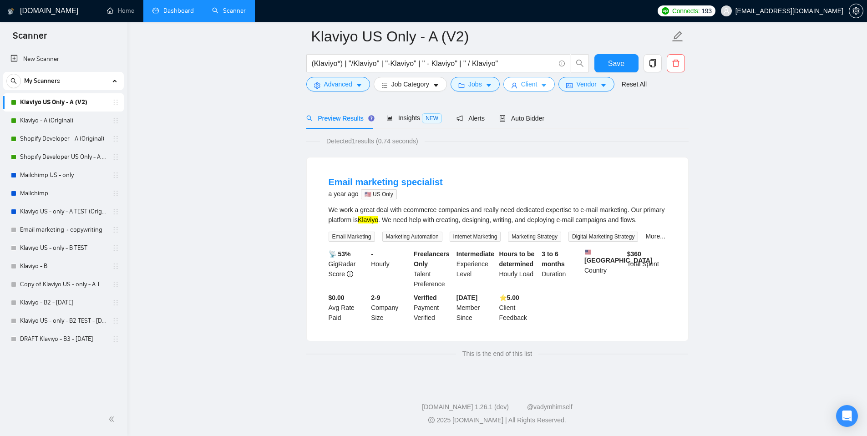
click at [534, 83] on span "Client" at bounding box center [529, 84] width 16 height 10
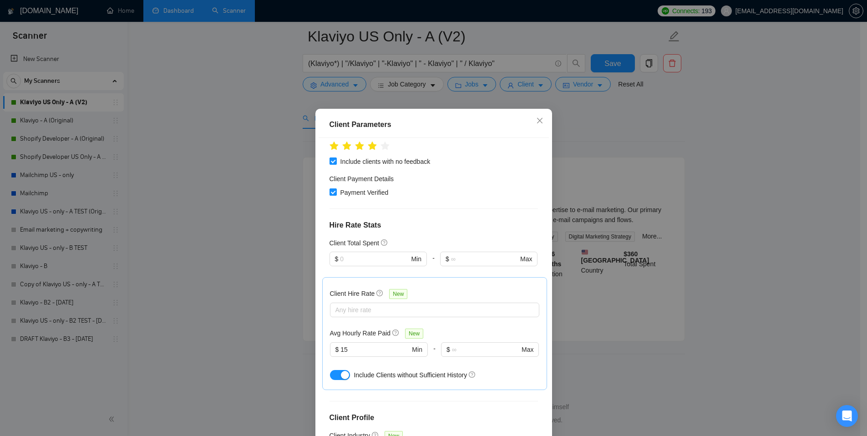
scroll to position [262, 0]
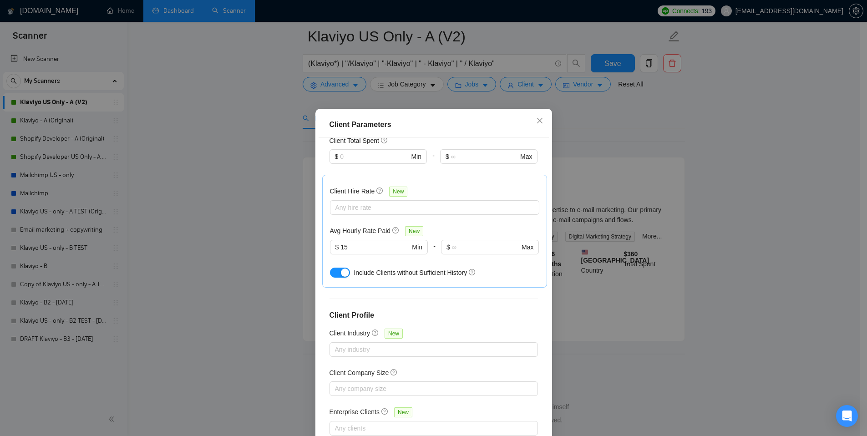
click at [590, 148] on div "Client Parameters Client Location Include Client Countries [GEOGRAPHIC_DATA] [G…" at bounding box center [433, 218] width 867 height 436
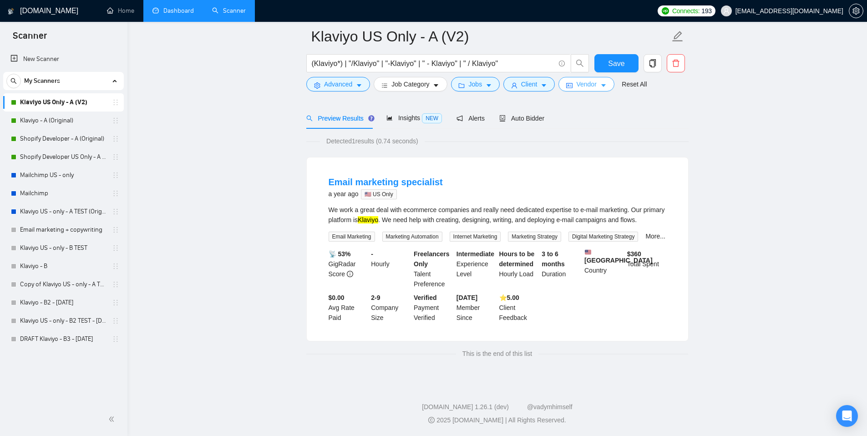
click at [588, 89] on button "Vendor" at bounding box center [586, 84] width 56 height 15
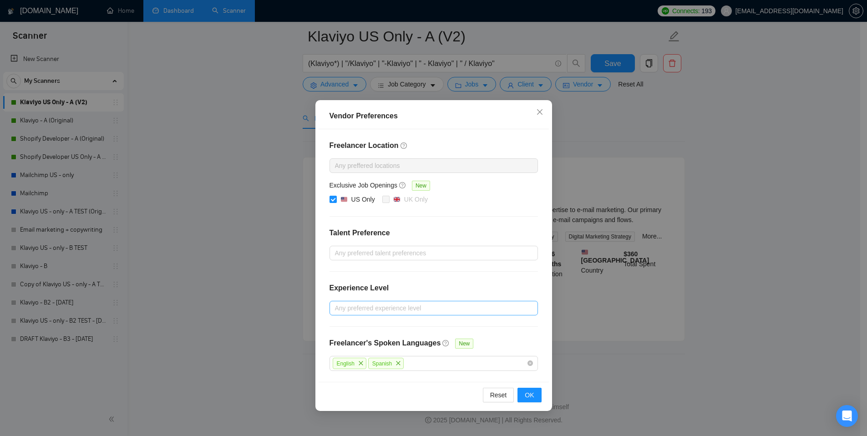
click at [590, 127] on div "Vendor Preferences Freelancer Location Any preffered locations Exclusive Job Op…" at bounding box center [433, 218] width 867 height 436
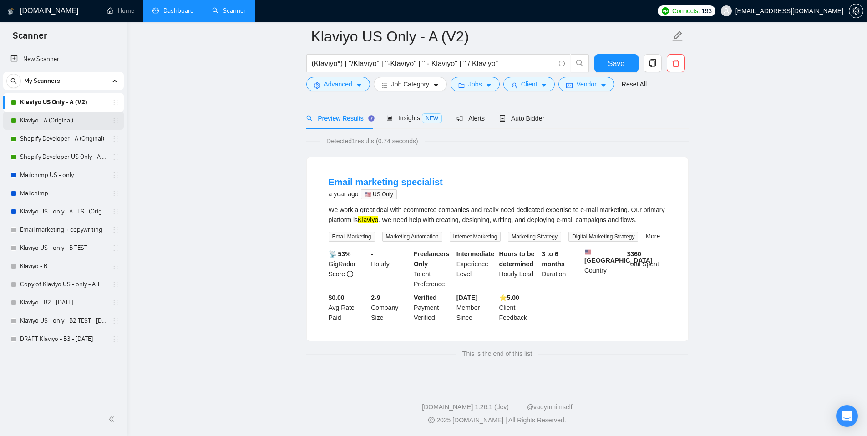
click at [66, 118] on link "Klaviyo - A (Original)" at bounding box center [63, 121] width 86 height 18
click at [41, 125] on link "Klaviyo - A (Original)" at bounding box center [63, 121] width 86 height 18
click at [61, 123] on link "Klaviyo - A (Original)" at bounding box center [63, 121] width 86 height 18
click at [38, 56] on link "New Scanner" at bounding box center [63, 59] width 106 height 18
click at [171, 14] on link "Dashboard" at bounding box center [172, 11] width 41 height 8
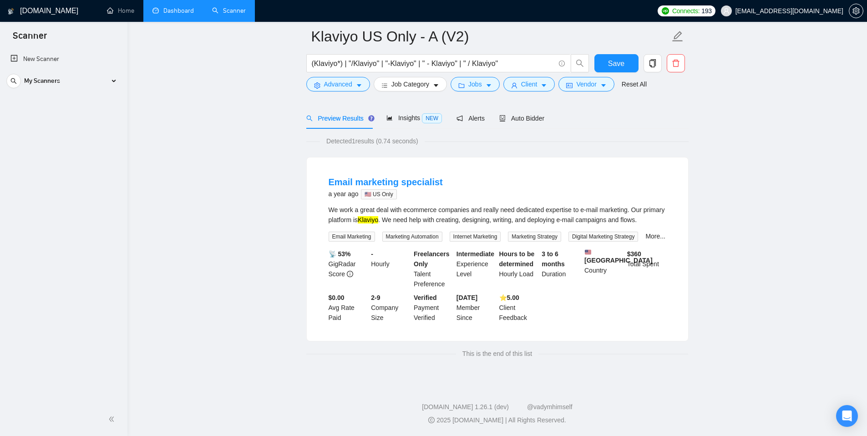
click at [183, 7] on link "Dashboard" at bounding box center [172, 11] width 41 height 8
click at [225, 7] on link "Scanner" at bounding box center [229, 11] width 34 height 8
click at [170, 10] on link "Dashboard" at bounding box center [172, 11] width 41 height 8
click at [35, 81] on span "My Scanners" at bounding box center [42, 81] width 36 height 18
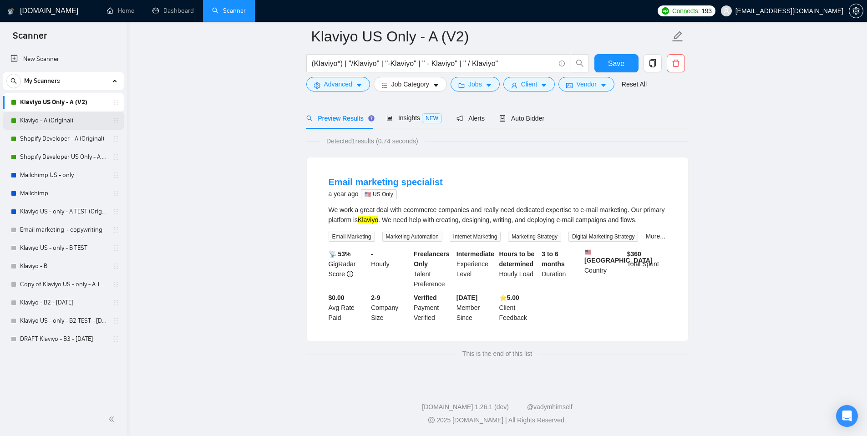
click at [51, 115] on link "Klaviyo - A (Original)" at bounding box center [63, 121] width 86 height 18
click at [45, 119] on link "Klaviyo - A (Original)" at bounding box center [63, 121] width 86 height 18
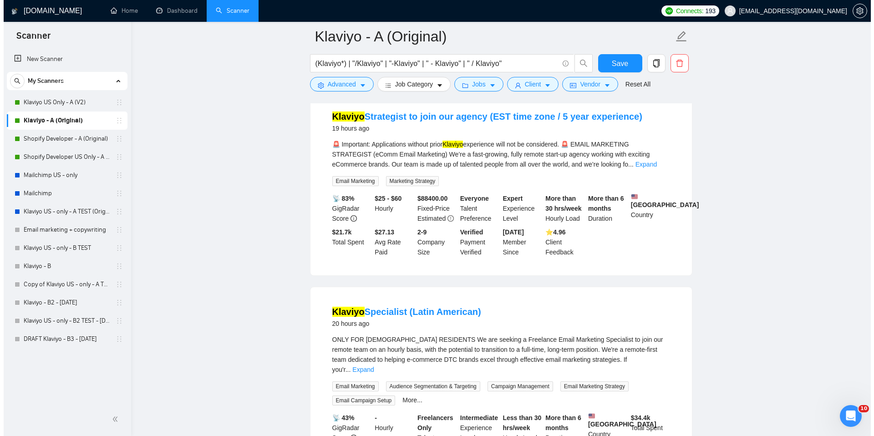
scroll to position [695, 0]
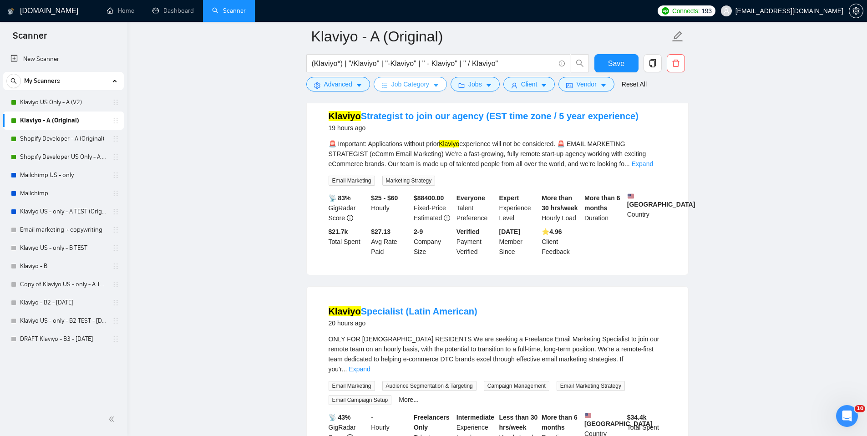
click at [409, 84] on span "Job Category" at bounding box center [410, 84] width 38 height 10
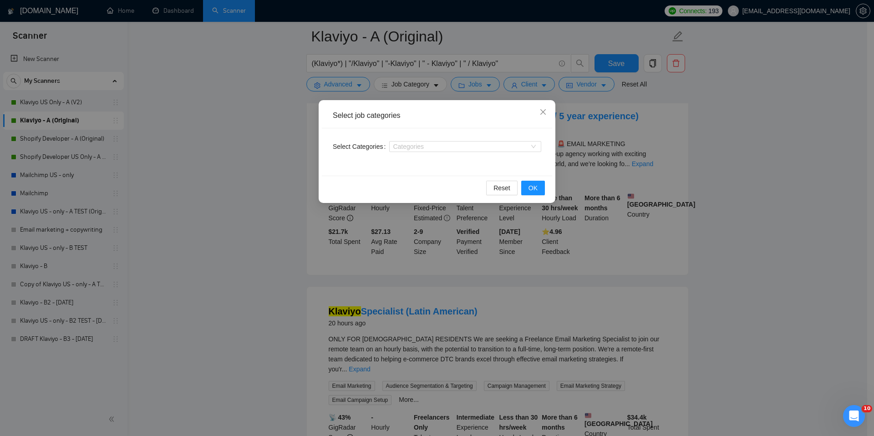
click at [344, 80] on div "Select job categories Select Categories Categories Reset OK" at bounding box center [437, 218] width 874 height 436
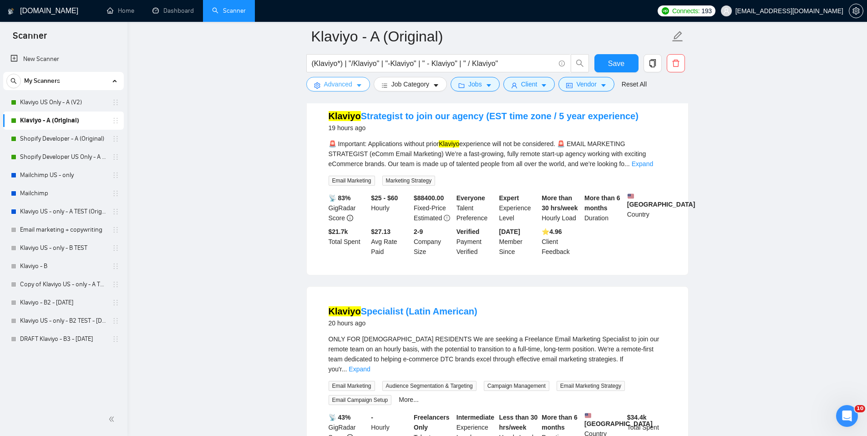
click at [344, 84] on span "Advanced" at bounding box center [338, 84] width 28 height 10
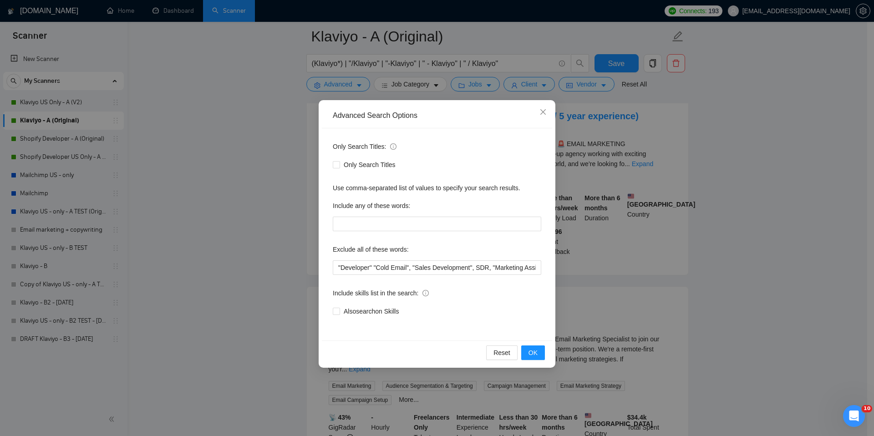
click at [345, 84] on div "Advanced Search Options Only Search Titles: Only Search Titles Use comma-separa…" at bounding box center [437, 218] width 874 height 436
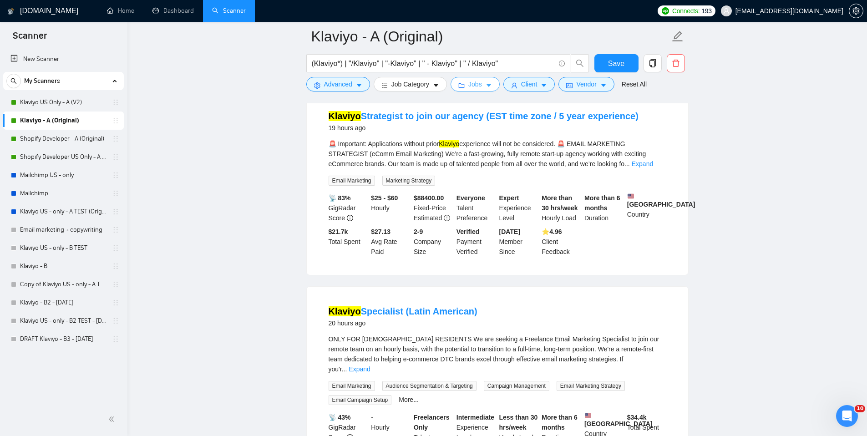
click at [467, 81] on button "Jobs" at bounding box center [475, 84] width 49 height 15
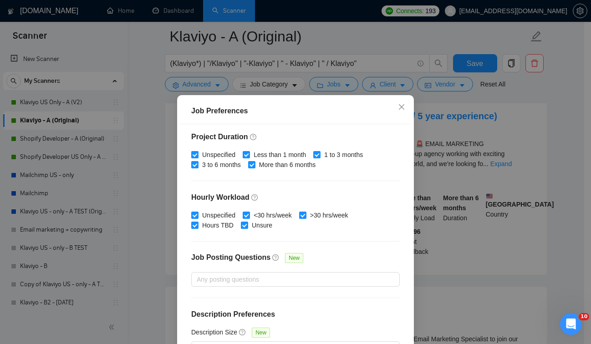
scroll to position [272, 0]
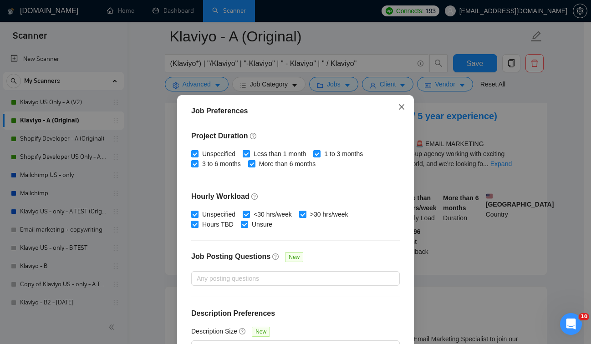
click at [399, 106] on icon "close" at bounding box center [401, 106] width 7 height 7
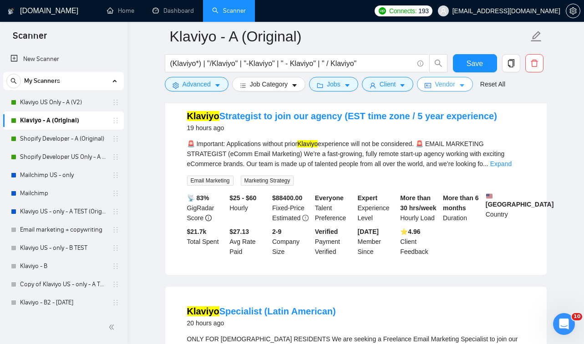
click at [431, 82] on span "idcard" at bounding box center [428, 85] width 6 height 7
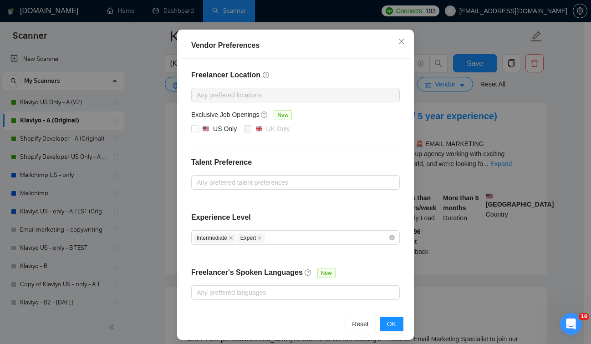
scroll to position [77, 0]
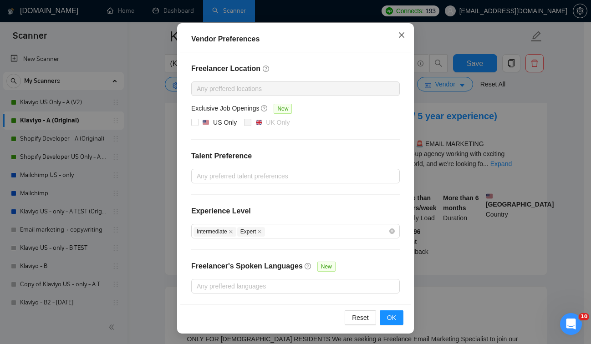
click at [398, 37] on icon "close" at bounding box center [401, 34] width 7 height 7
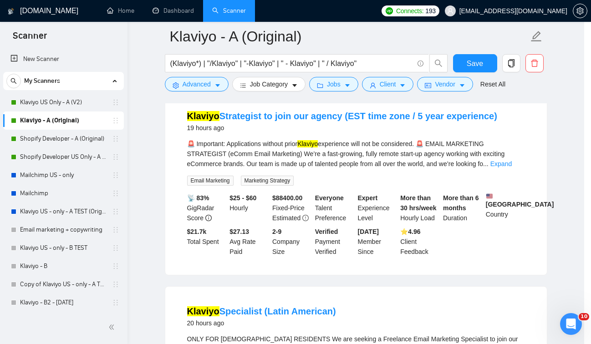
scroll to position [31, 0]
click at [397, 37] on div "Vendor Preferences Freelancer Location Any preffered locations Exclusive Job Op…" at bounding box center [295, 172] width 591 height 344
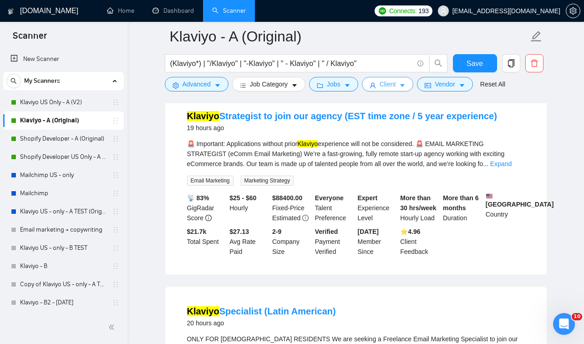
click at [396, 87] on span "Client" at bounding box center [388, 84] width 16 height 10
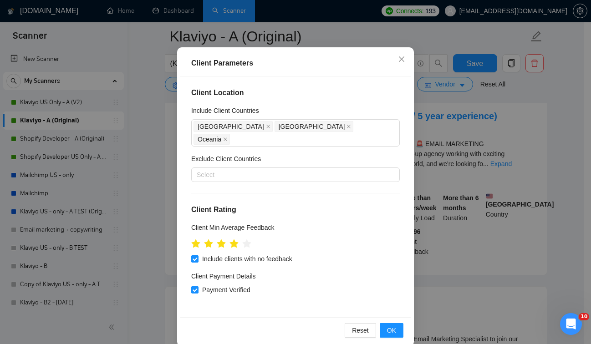
scroll to position [61, 0]
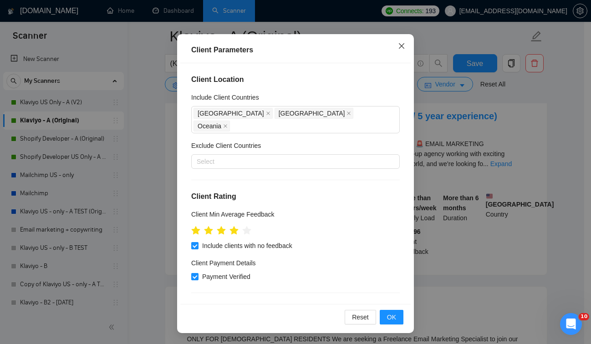
click at [400, 47] on icon "close" at bounding box center [401, 45] width 7 height 7
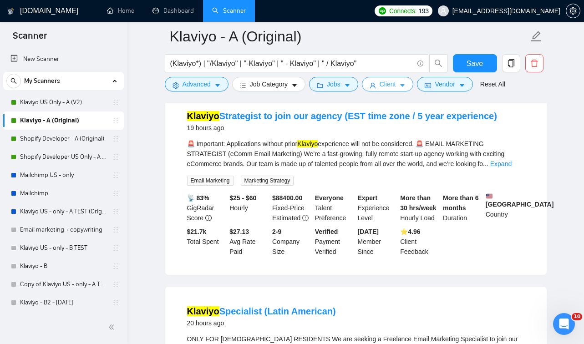
click at [389, 79] on button "Client" at bounding box center [388, 84] width 52 height 15
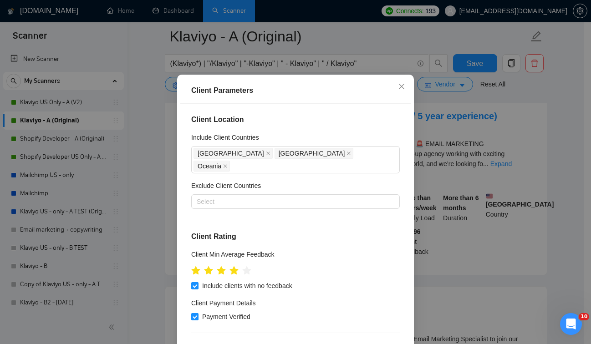
scroll to position [0, 0]
click at [393, 99] on span "Close" at bounding box center [401, 87] width 25 height 25
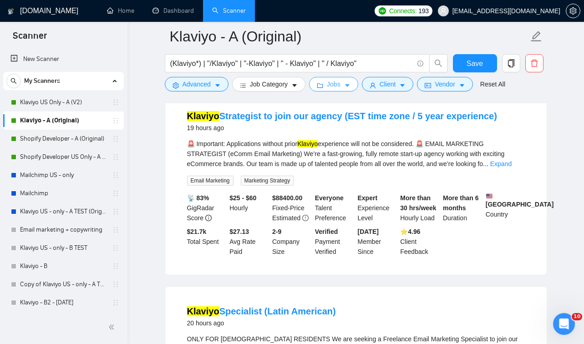
click at [332, 89] on button "Jobs" at bounding box center [333, 84] width 49 height 15
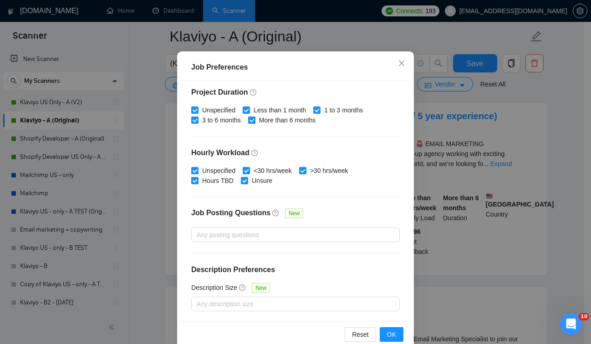
scroll to position [45, 0]
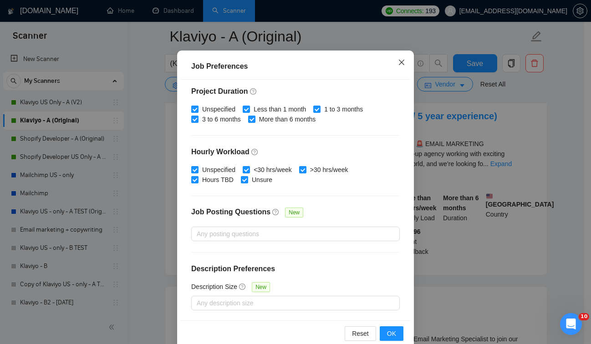
click at [392, 58] on span "Close" at bounding box center [401, 63] width 25 height 25
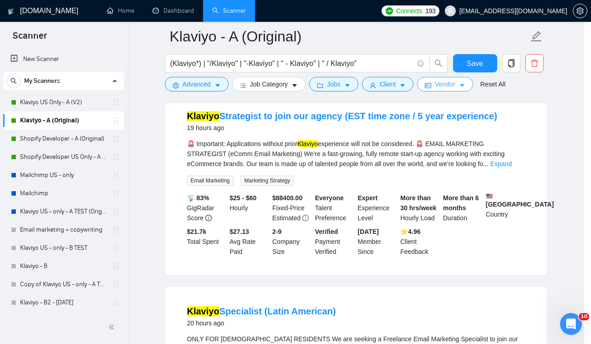
scroll to position [20, 0]
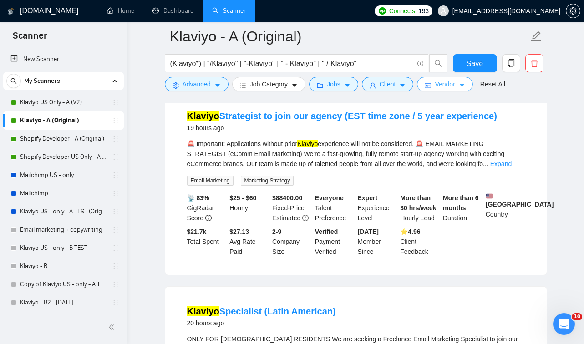
click at [457, 79] on button "Vendor" at bounding box center [445, 84] width 56 height 15
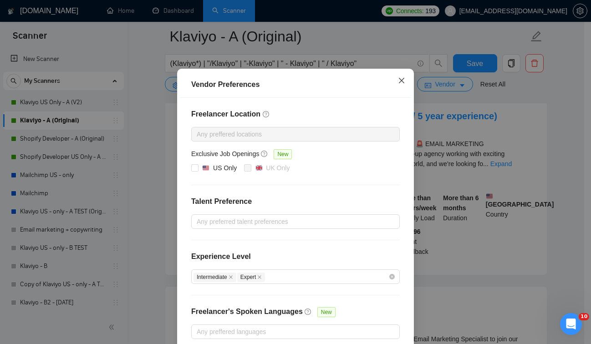
click at [403, 93] on span "Close" at bounding box center [401, 81] width 25 height 25
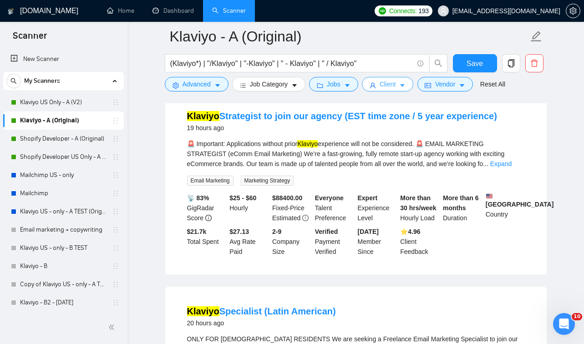
click at [396, 82] on span "Client" at bounding box center [388, 84] width 16 height 10
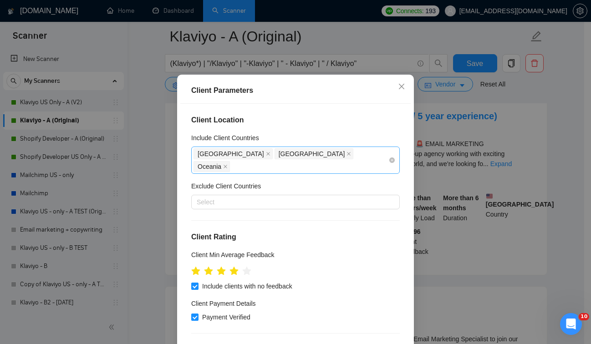
click at [335, 173] on div "United States Canada Oceania" at bounding box center [290, 159] width 195 height 25
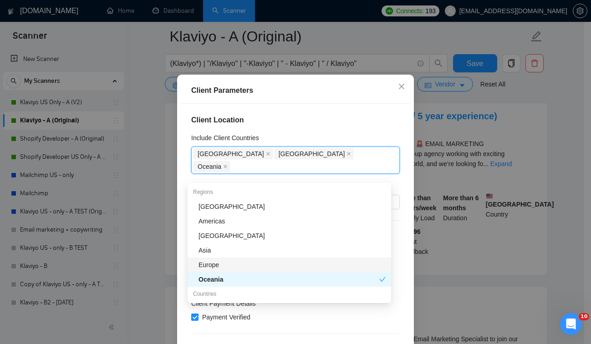
click at [274, 266] on div "Europe" at bounding box center [291, 265] width 187 height 10
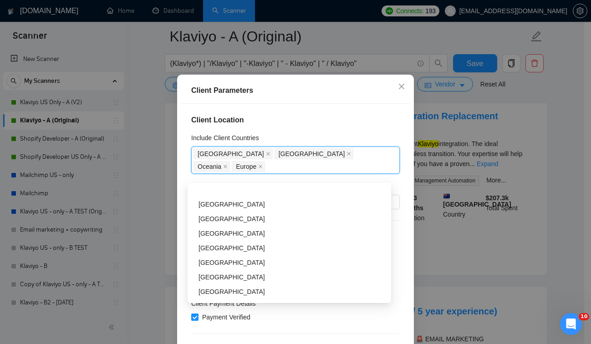
scroll to position [2024, 0]
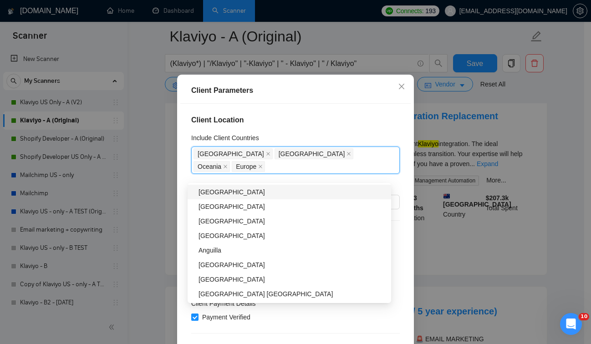
click at [370, 104] on div "Client Parameters" at bounding box center [295, 91] width 230 height 26
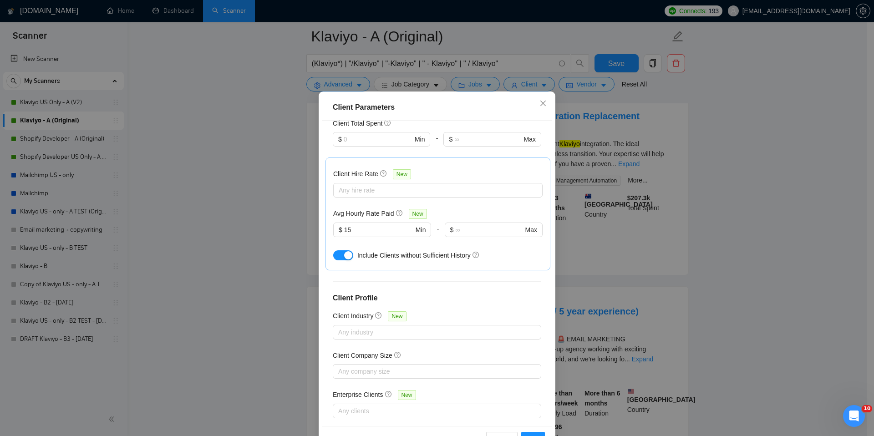
scroll to position [47, 0]
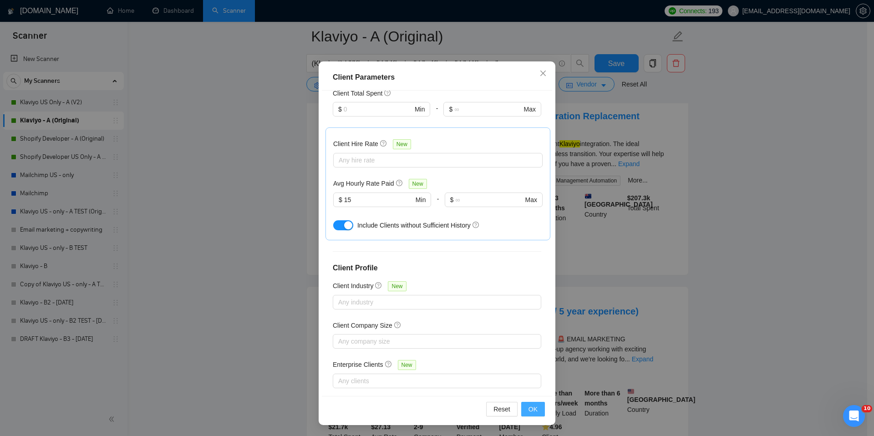
click at [535, 409] on button "OK" at bounding box center [533, 409] width 24 height 15
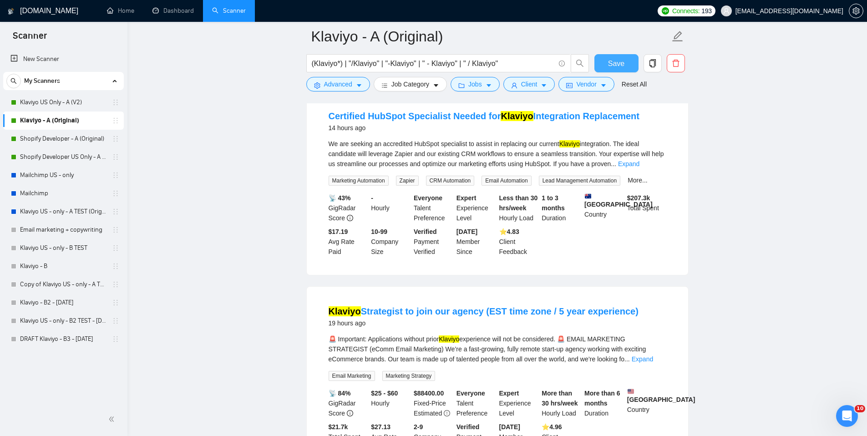
click at [617, 67] on span "Save" at bounding box center [616, 63] width 16 height 11
click at [472, 83] on span "Jobs" at bounding box center [475, 84] width 14 height 10
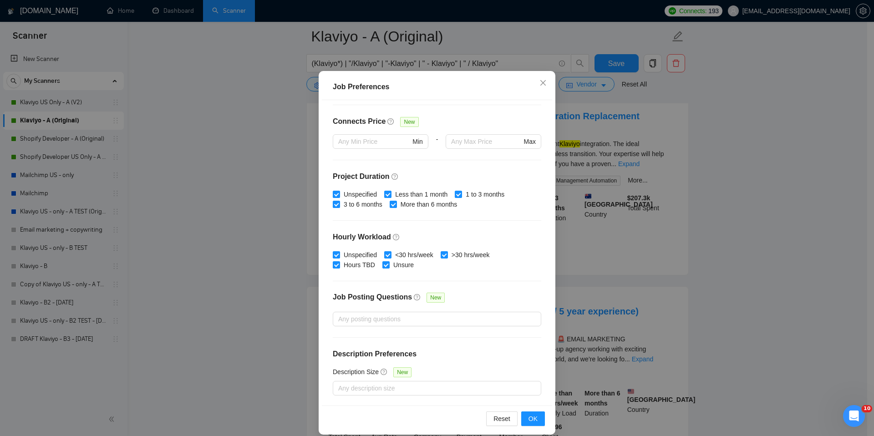
scroll to position [47, 0]
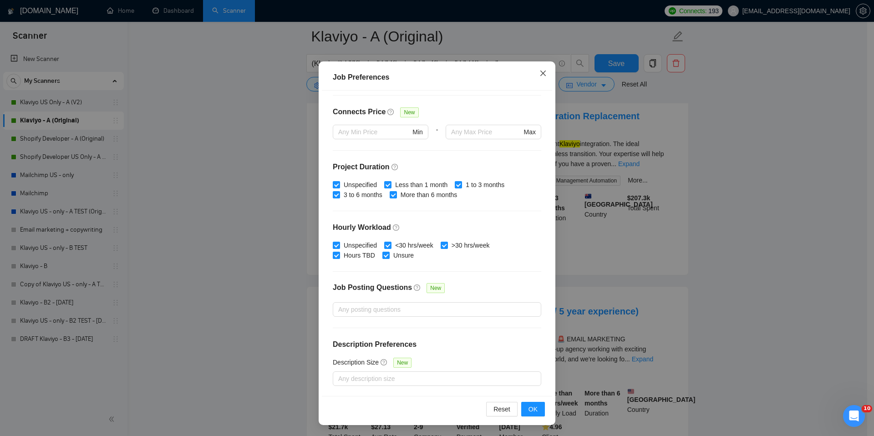
click at [541, 71] on icon "close" at bounding box center [542, 73] width 7 height 7
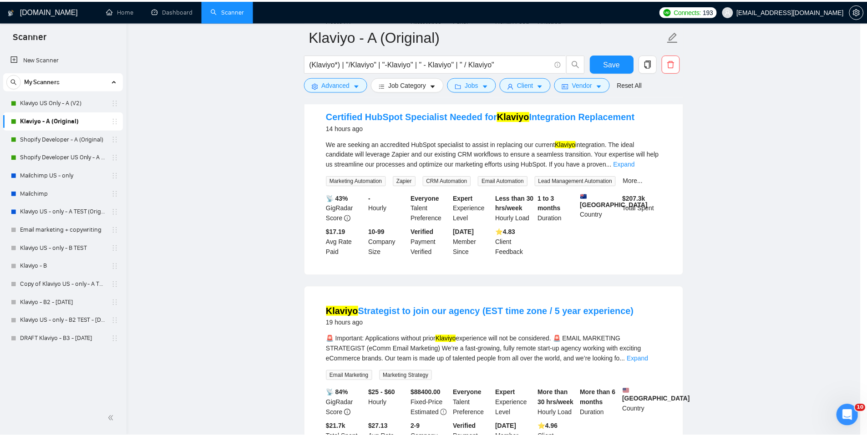
scroll to position [0, 0]
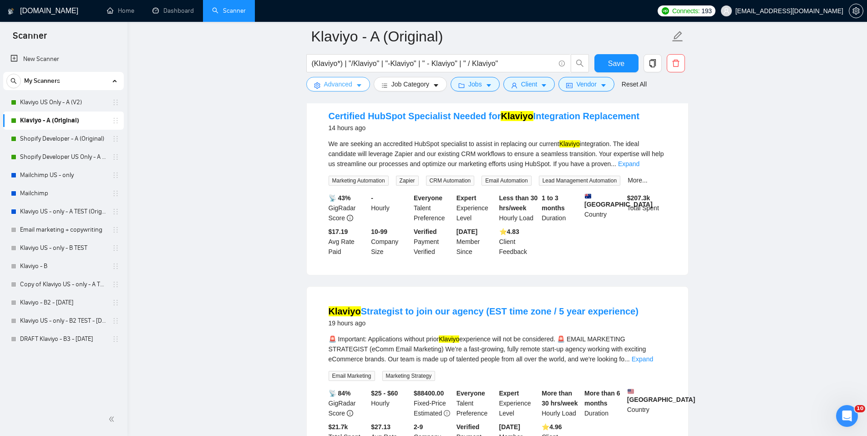
click at [326, 82] on span "Advanced" at bounding box center [338, 84] width 28 height 10
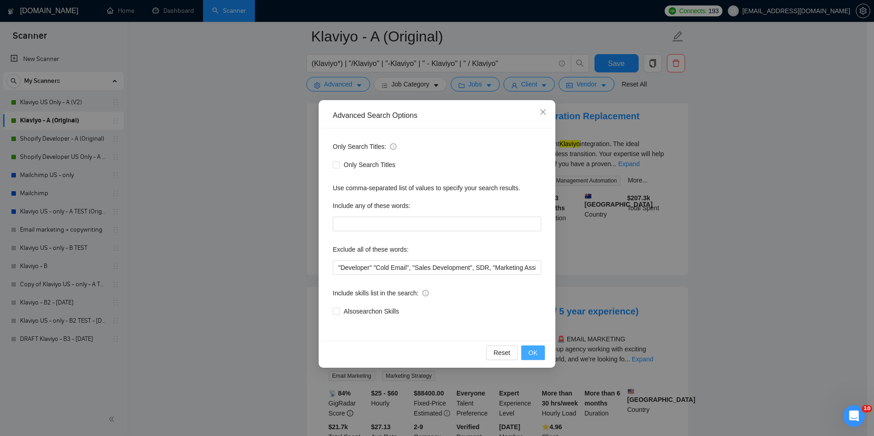
drag, startPoint x: 535, startPoint y: 353, endPoint x: 526, endPoint y: 350, distance: 9.2
click at [534, 354] on span "OK" at bounding box center [532, 353] width 9 height 10
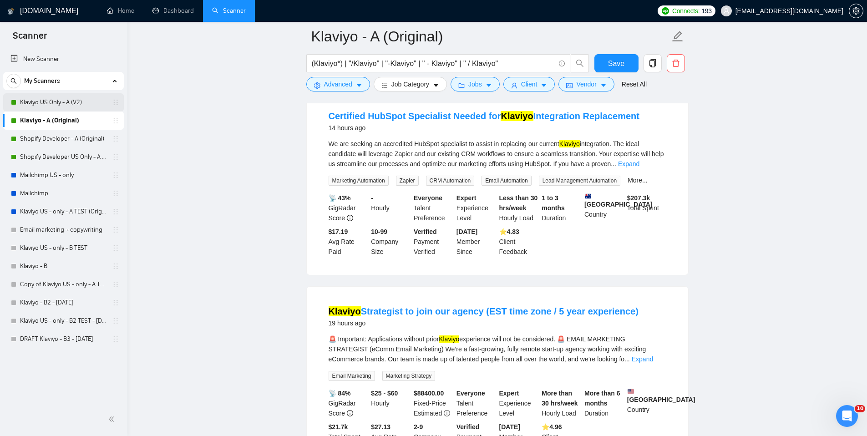
click at [72, 103] on link "Klaviyo US Only - A (V2)" at bounding box center [63, 102] width 86 height 18
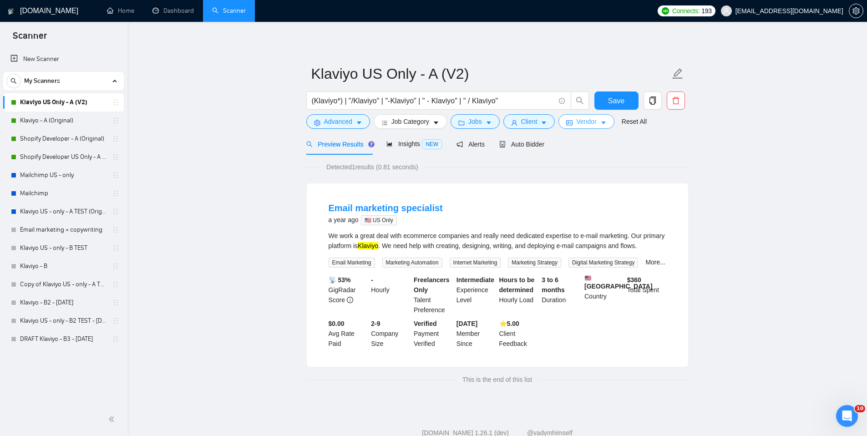
click at [589, 123] on span "Vendor" at bounding box center [586, 122] width 20 height 10
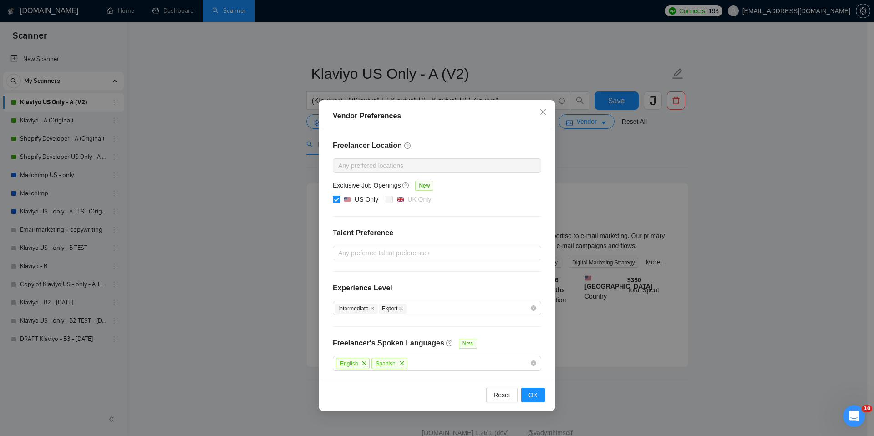
click at [337, 198] on input "US Only" at bounding box center [336, 199] width 6 height 6
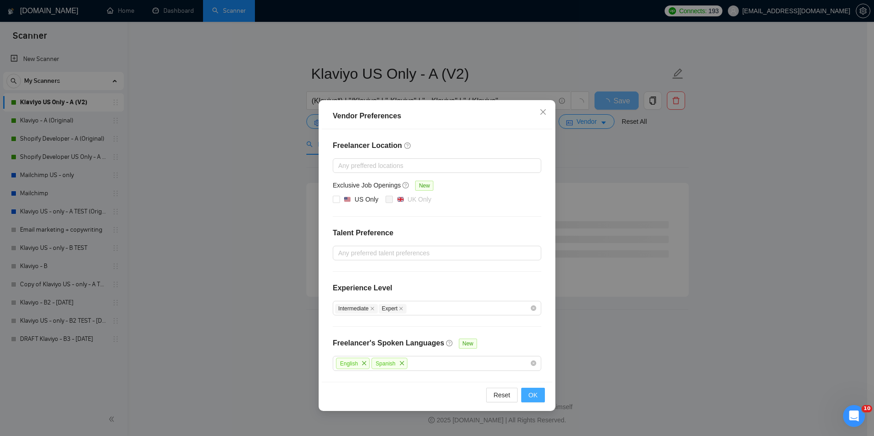
click at [538, 396] on button "OK" at bounding box center [533, 395] width 24 height 15
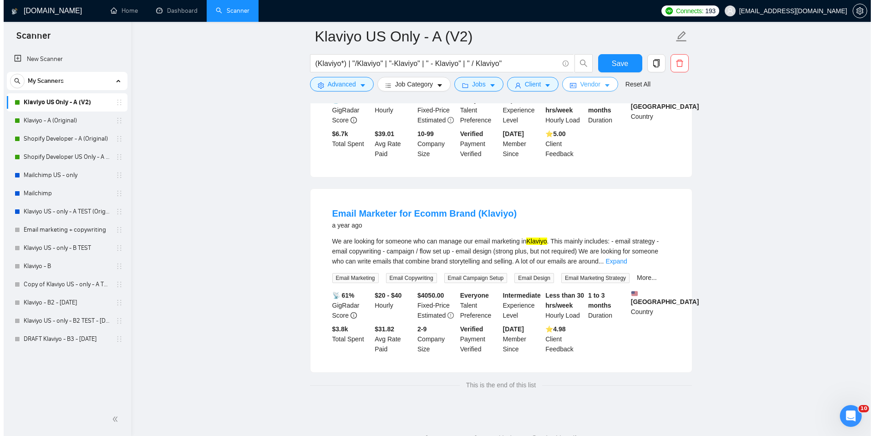
scroll to position [1504, 0]
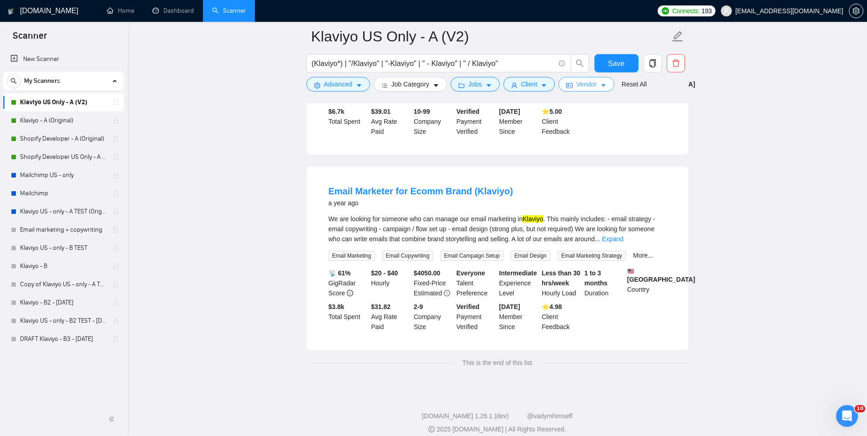
click at [596, 85] on span "Vendor" at bounding box center [586, 84] width 20 height 10
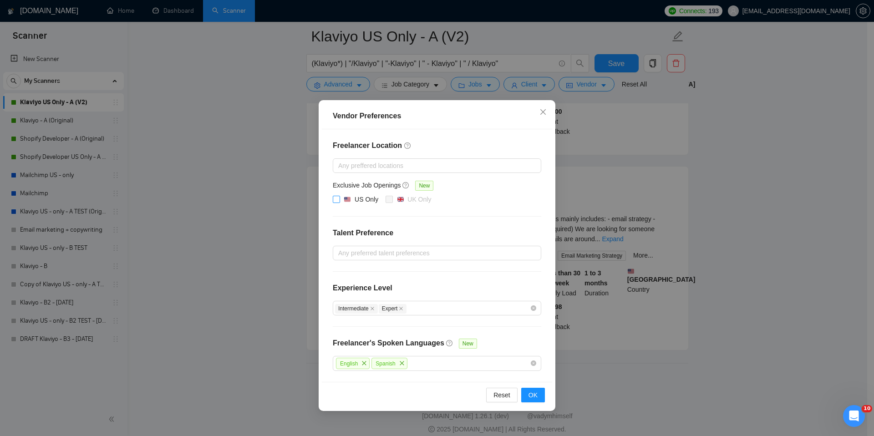
click at [338, 200] on input "US Only" at bounding box center [336, 199] width 6 height 6
checkbox input "true"
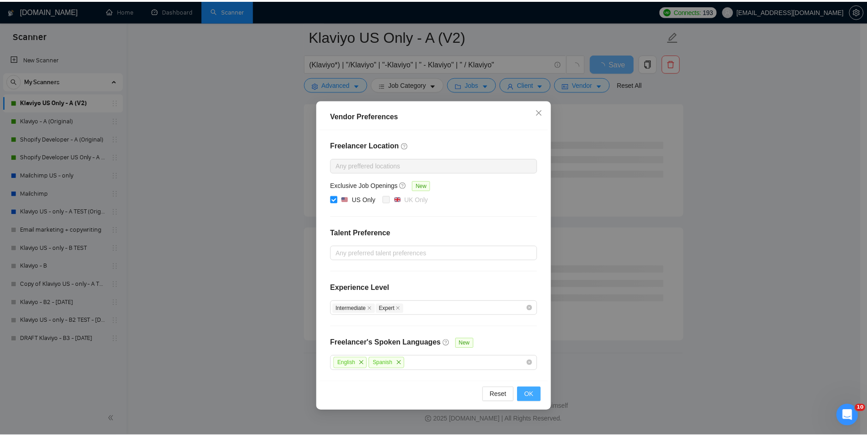
scroll to position [836, 0]
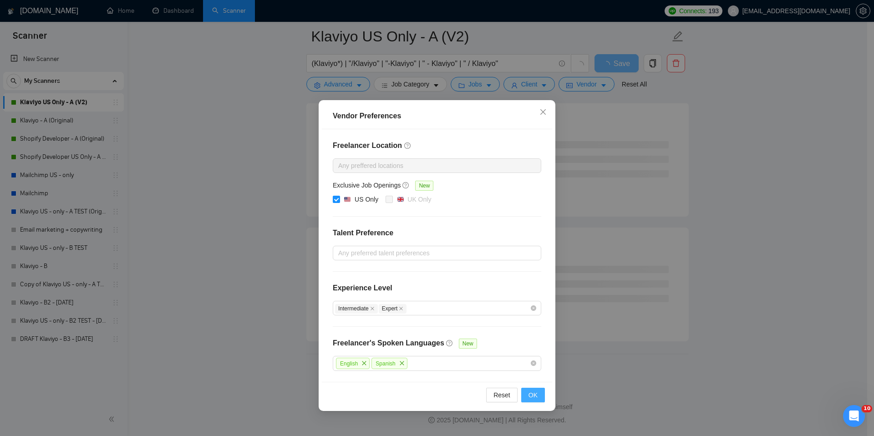
click at [534, 395] on span "OK" at bounding box center [532, 395] width 9 height 10
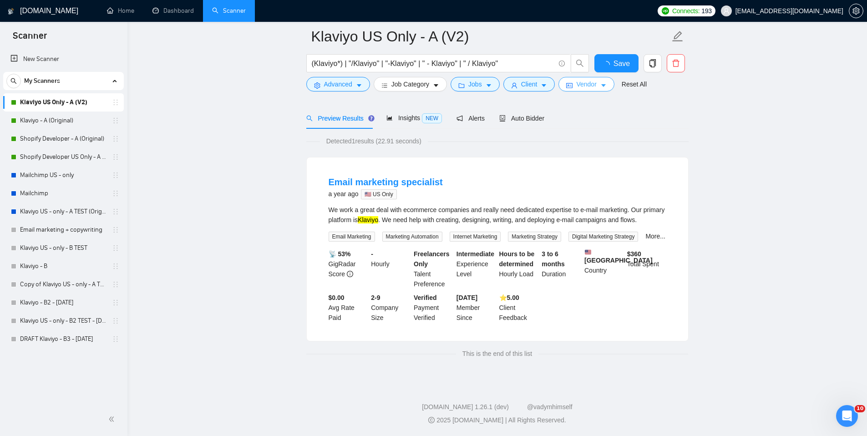
scroll to position [56, 0]
click at [120, 10] on link "Home" at bounding box center [120, 11] width 27 height 8
